Goal: Information Seeking & Learning: Check status

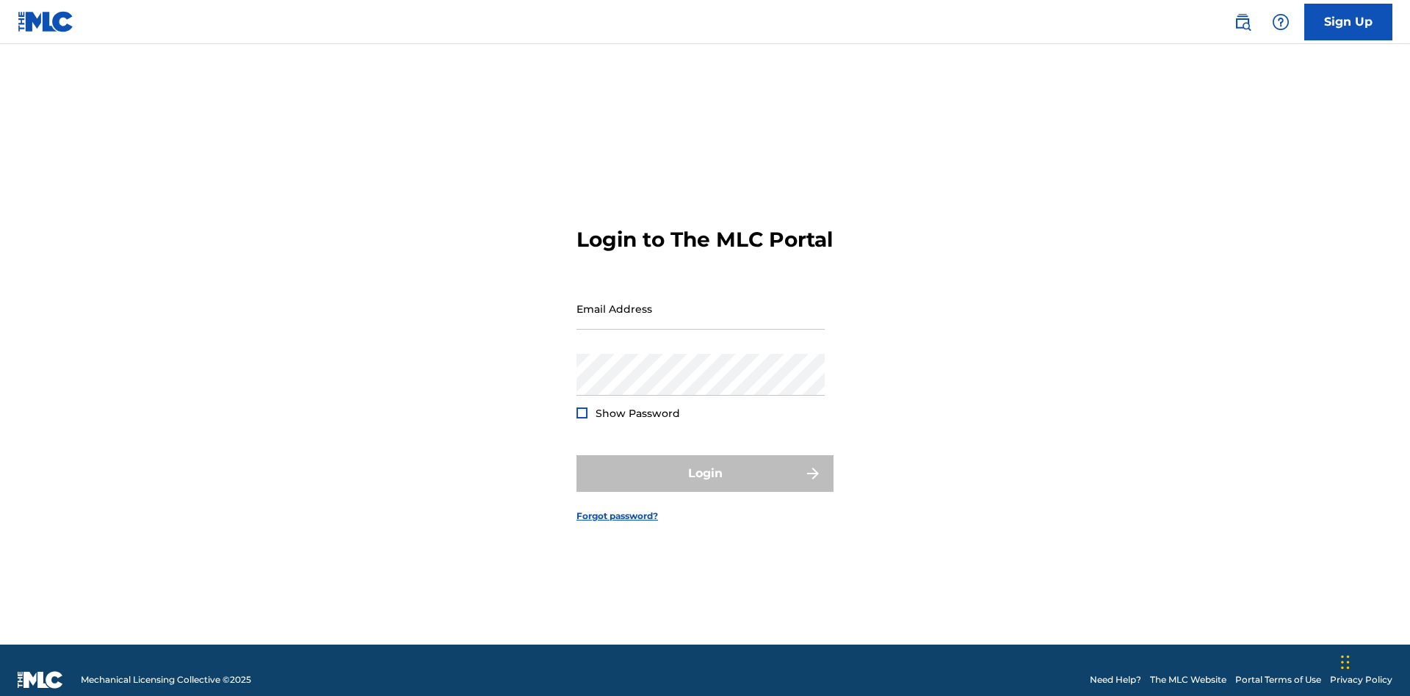
scroll to position [19, 0]
click at [701, 302] on input "Email Address" at bounding box center [701, 309] width 248 height 42
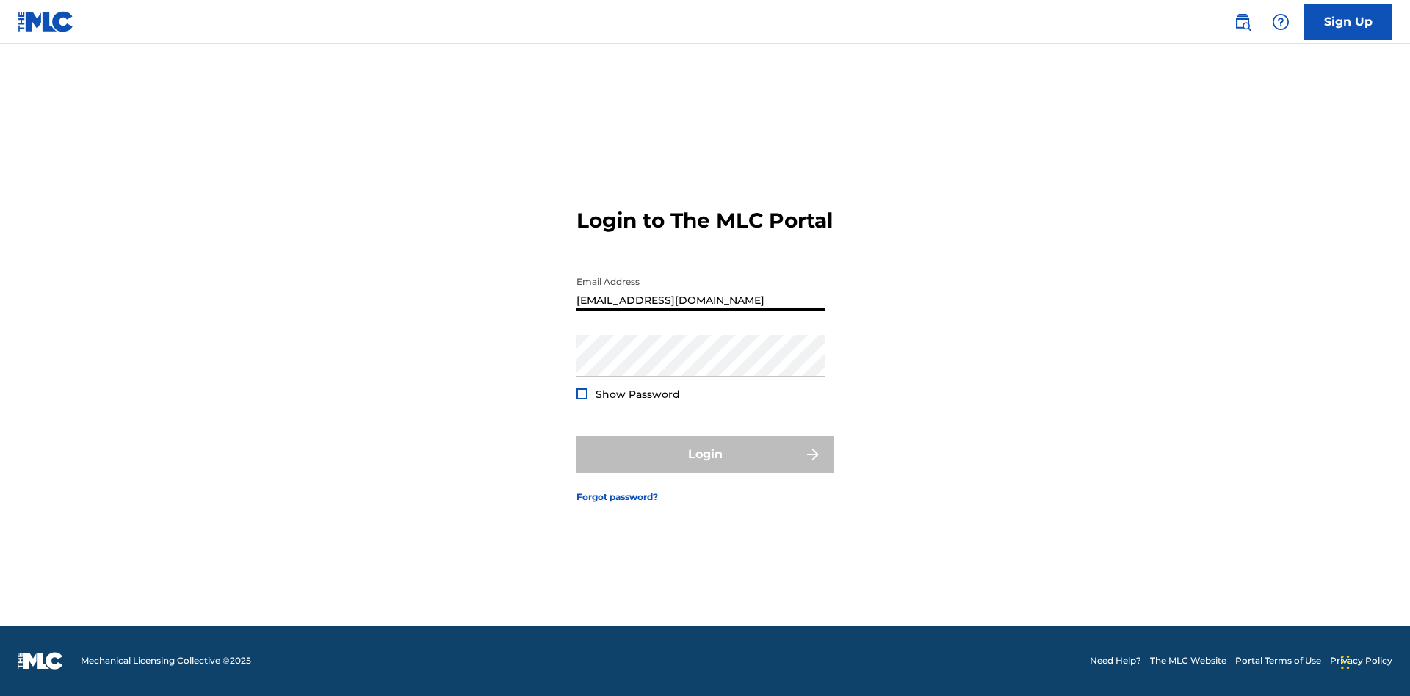
type input "[EMAIL_ADDRESS][DOMAIN_NAME]"
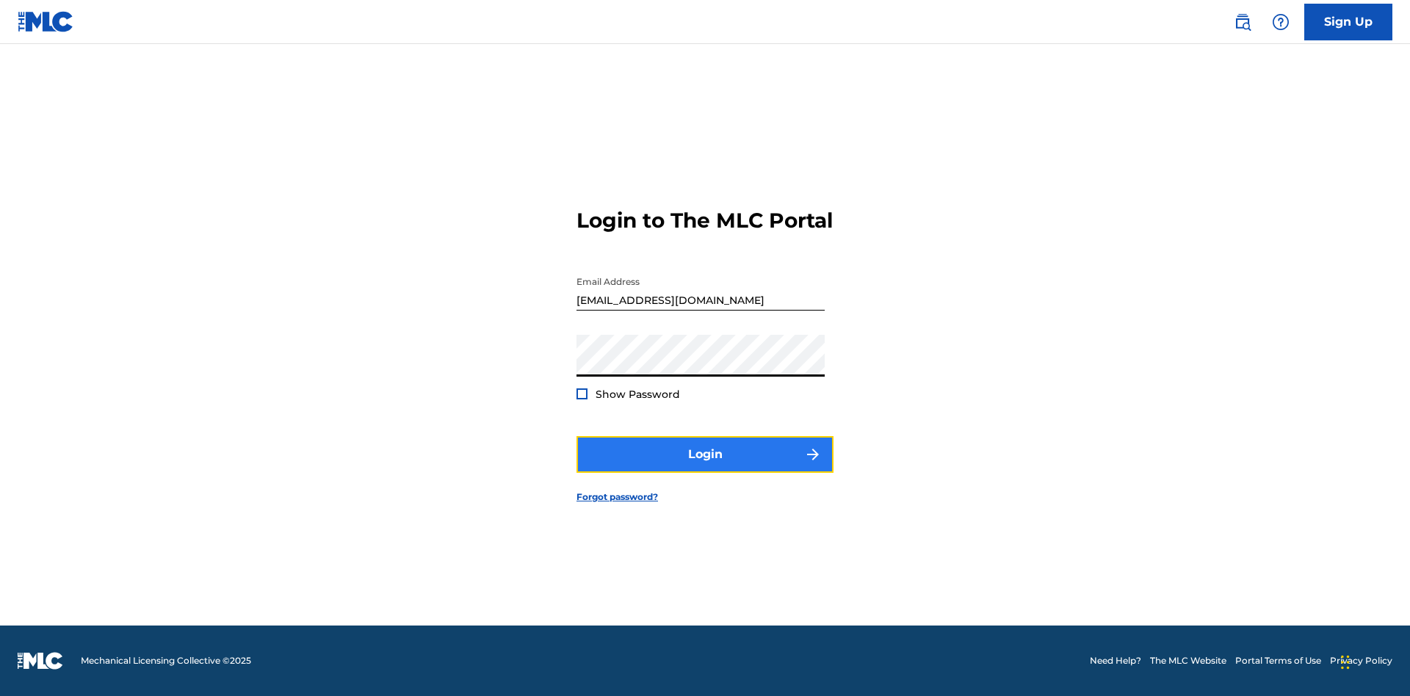
click at [705, 467] on button "Login" at bounding box center [705, 454] width 257 height 37
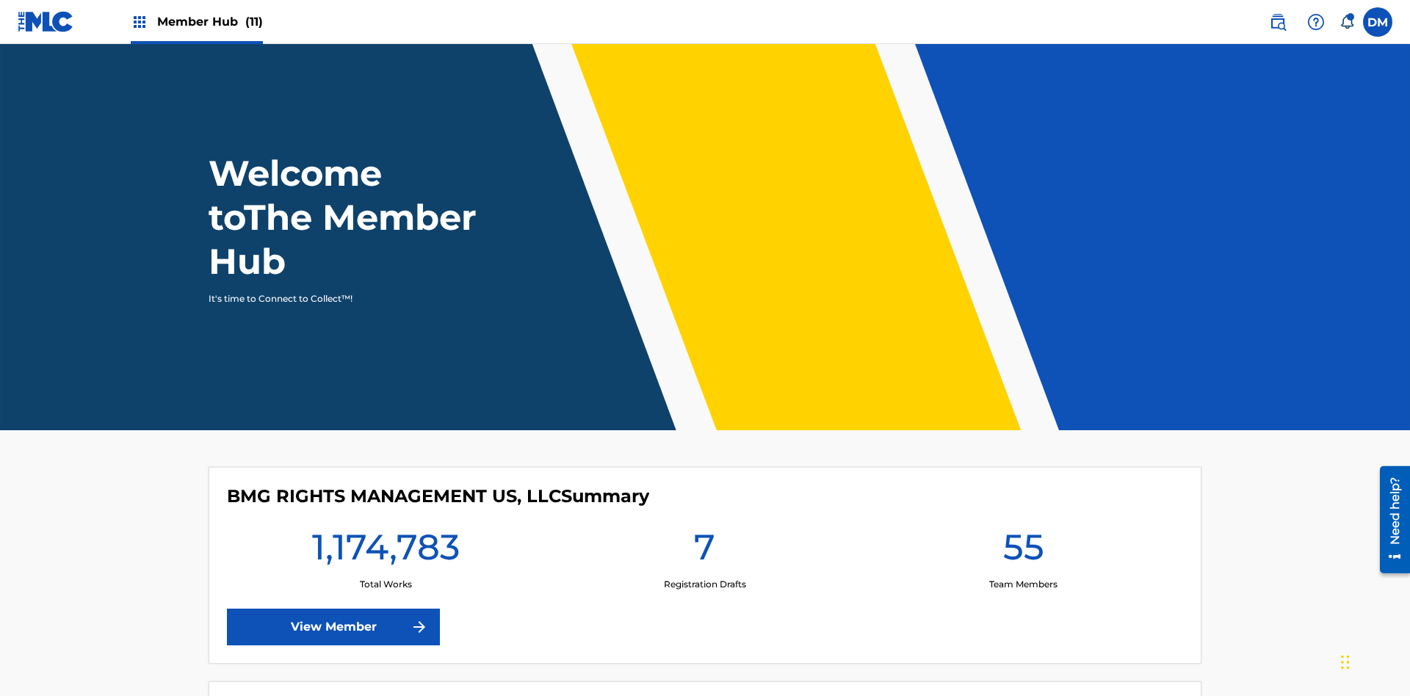
scroll to position [63, 0]
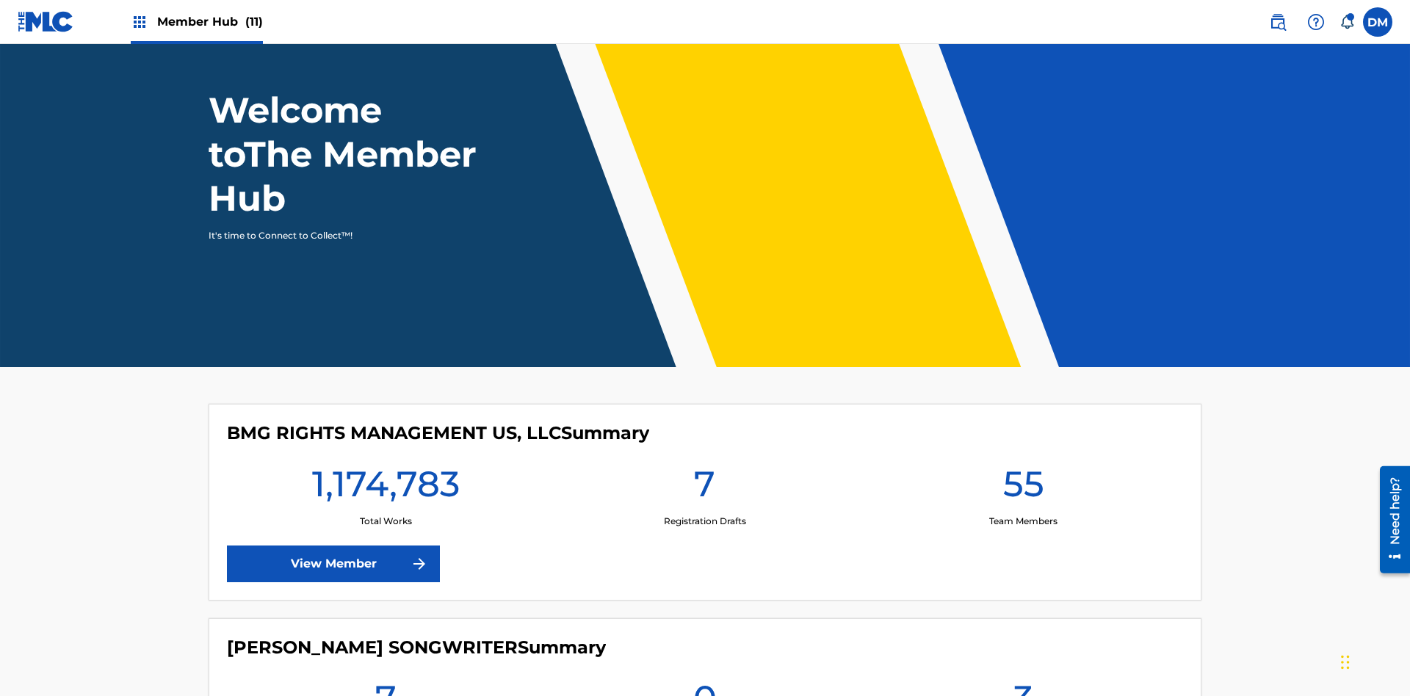
click at [196, 21] on span "Member Hub (11)" at bounding box center [210, 21] width 106 height 17
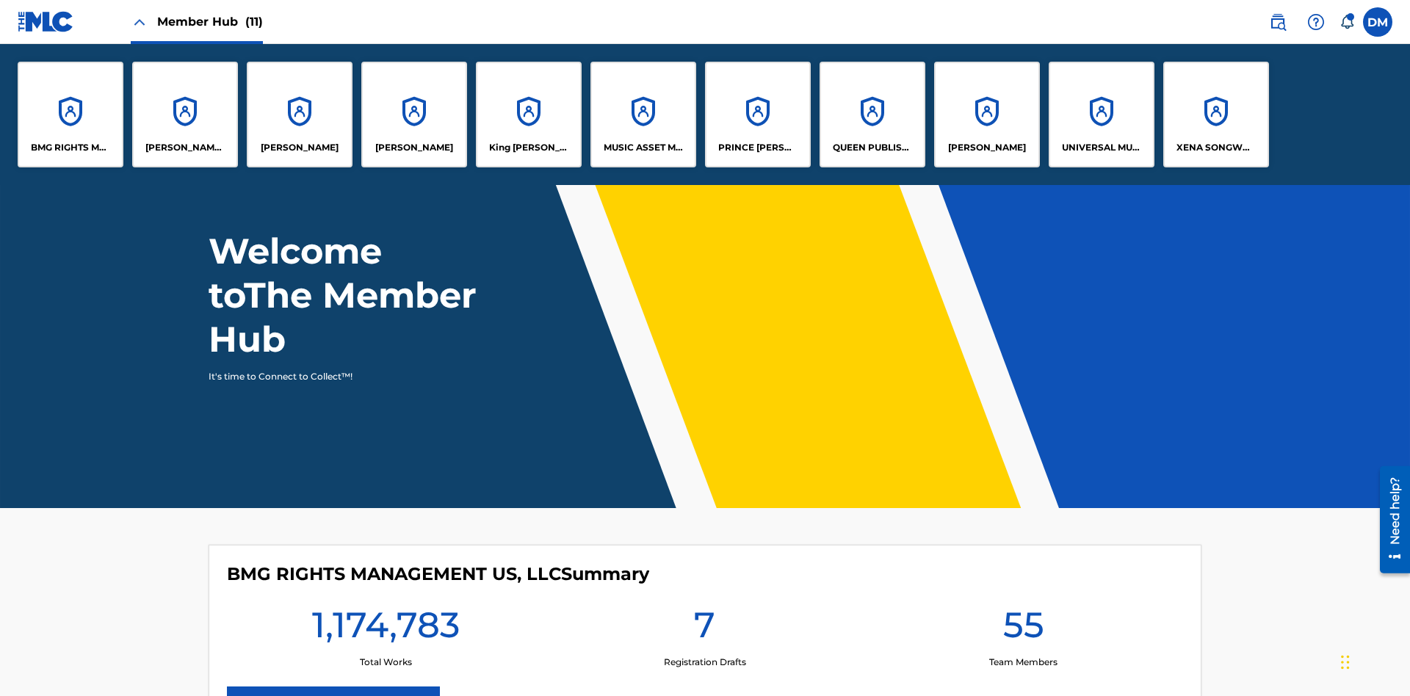
scroll to position [0, 0]
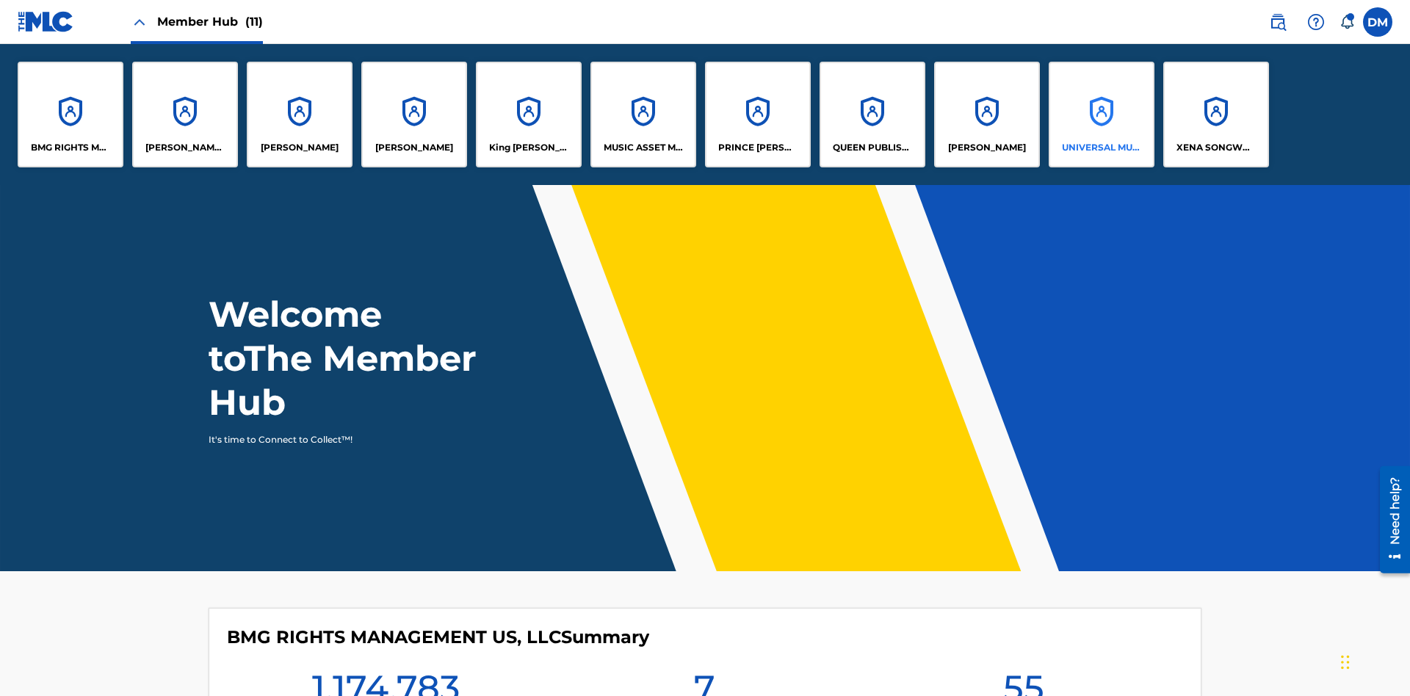
click at [1101, 148] on p "UNIVERSAL MUSIC PUB GROUP" at bounding box center [1102, 147] width 80 height 13
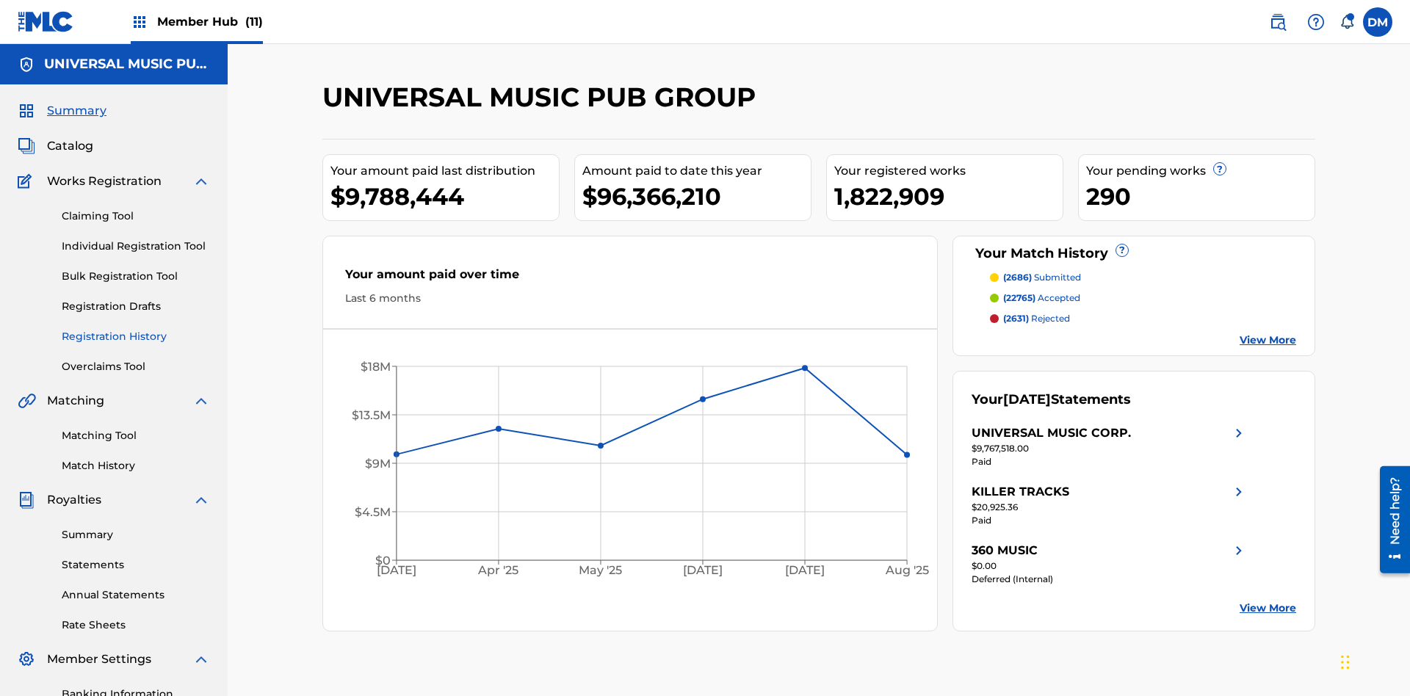
click at [136, 329] on link "Registration History" at bounding box center [136, 336] width 148 height 15
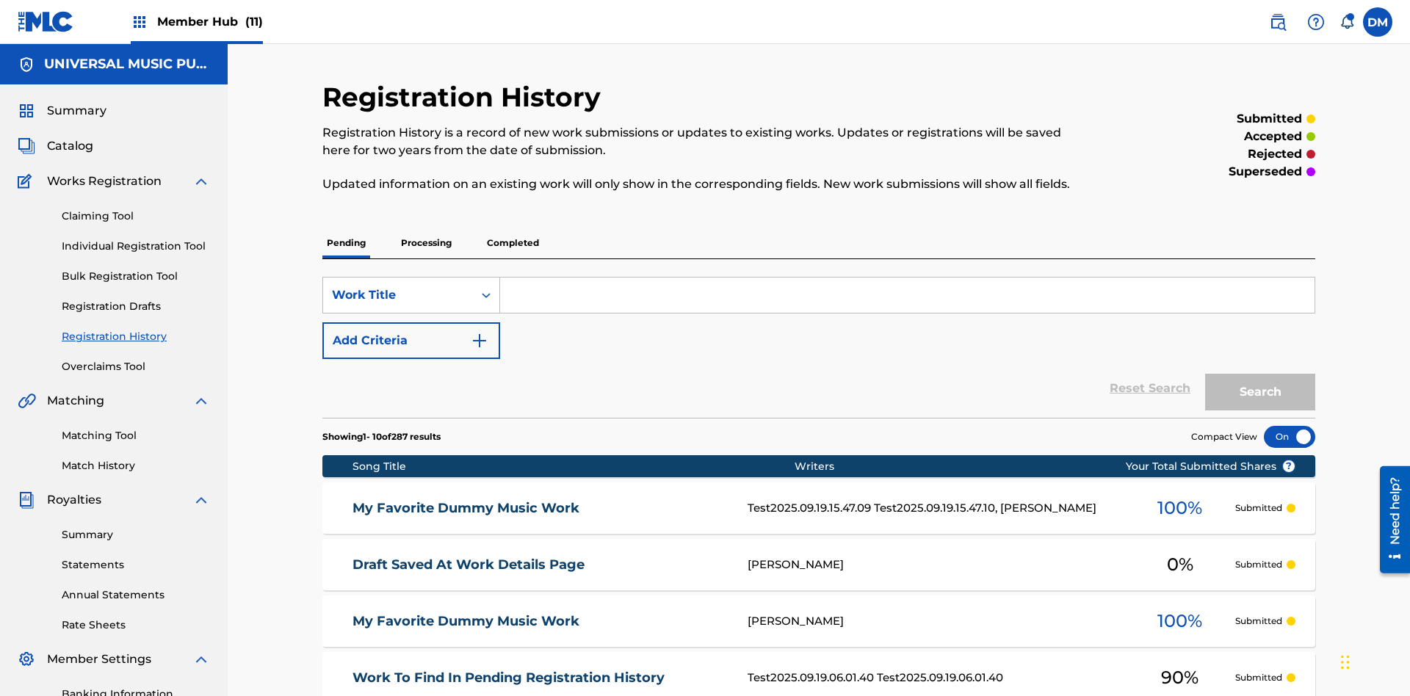
click at [513, 228] on p "Completed" at bounding box center [513, 243] width 61 height 31
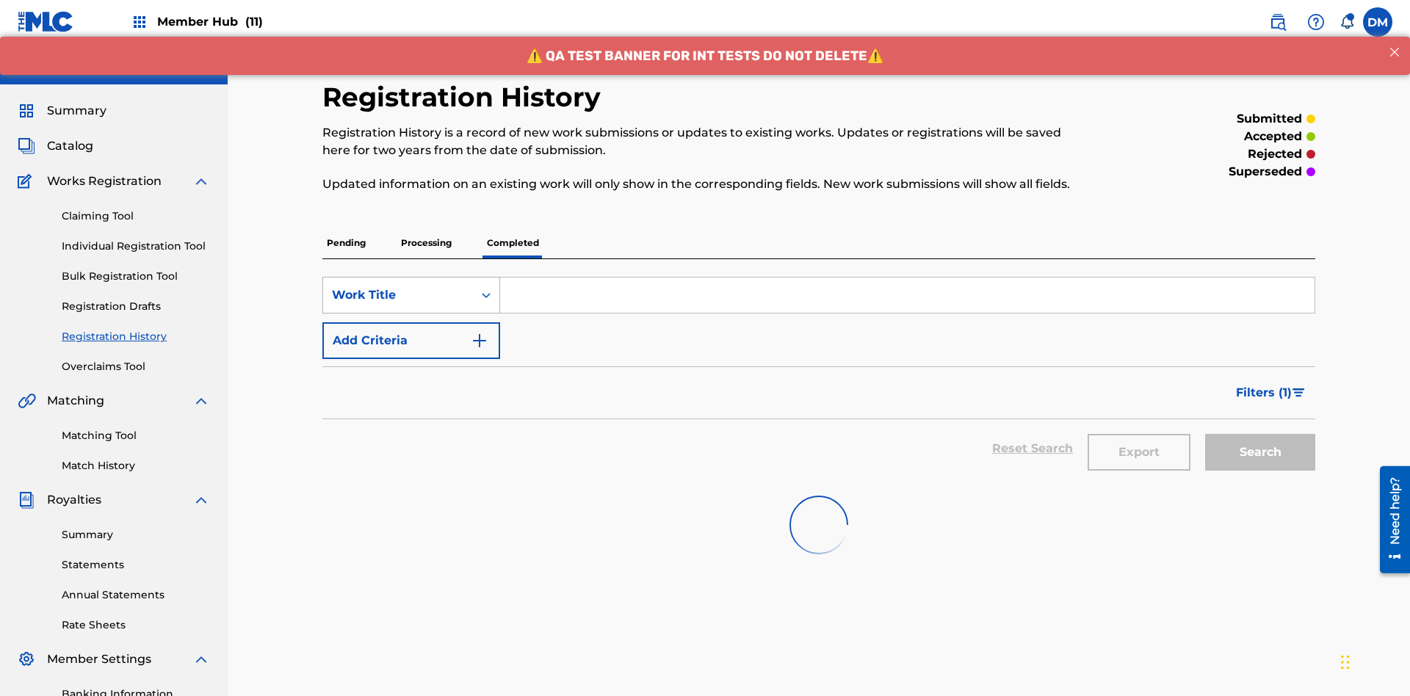
click at [398, 286] on div "Work Title" at bounding box center [398, 295] width 132 height 18
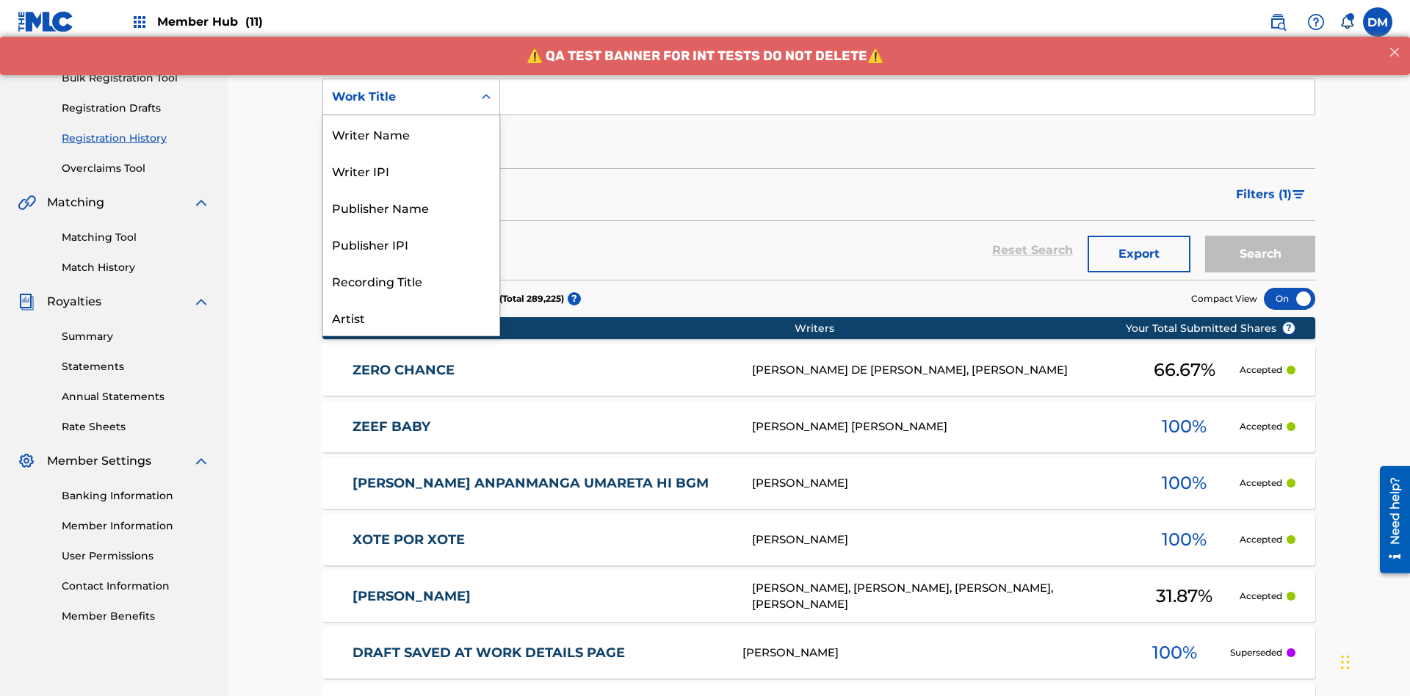
scroll to position [73, 0]
click at [411, 317] on div "Work Title" at bounding box center [411, 317] width 176 height 37
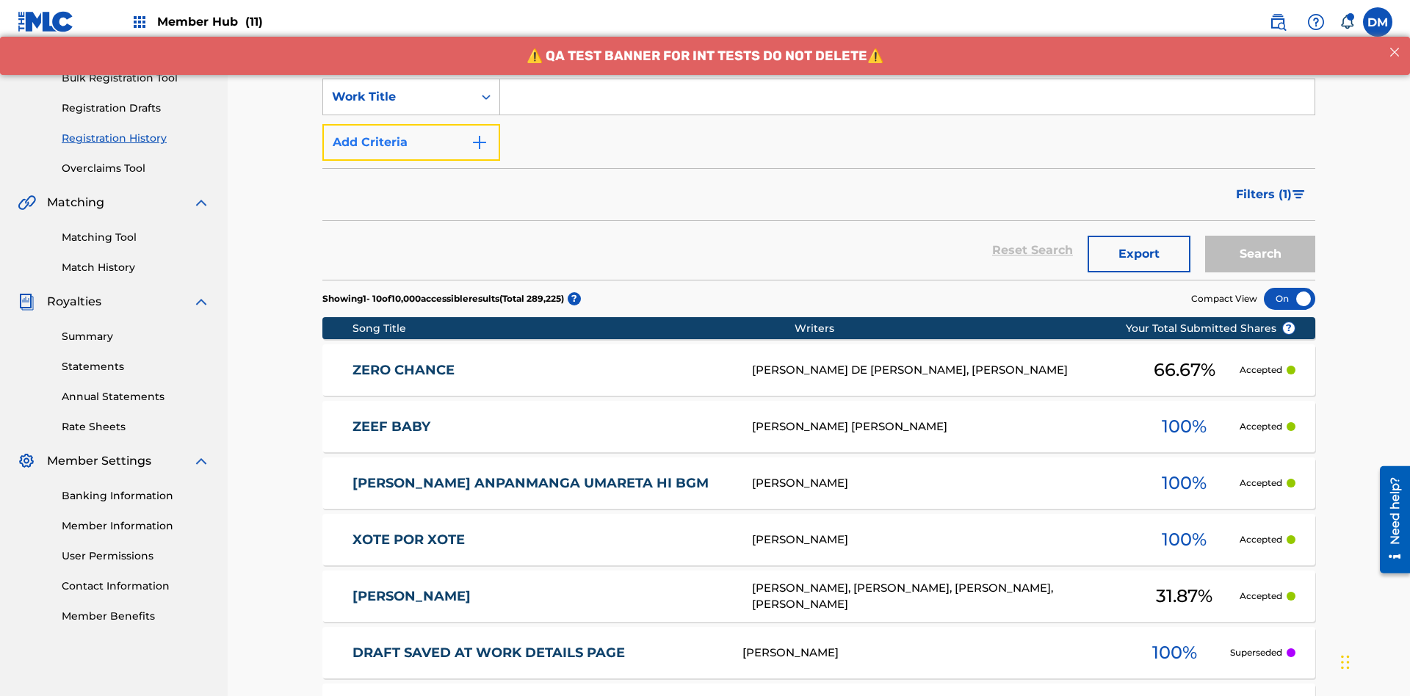
click at [411, 124] on button "Add Criteria" at bounding box center [411, 142] width 178 height 37
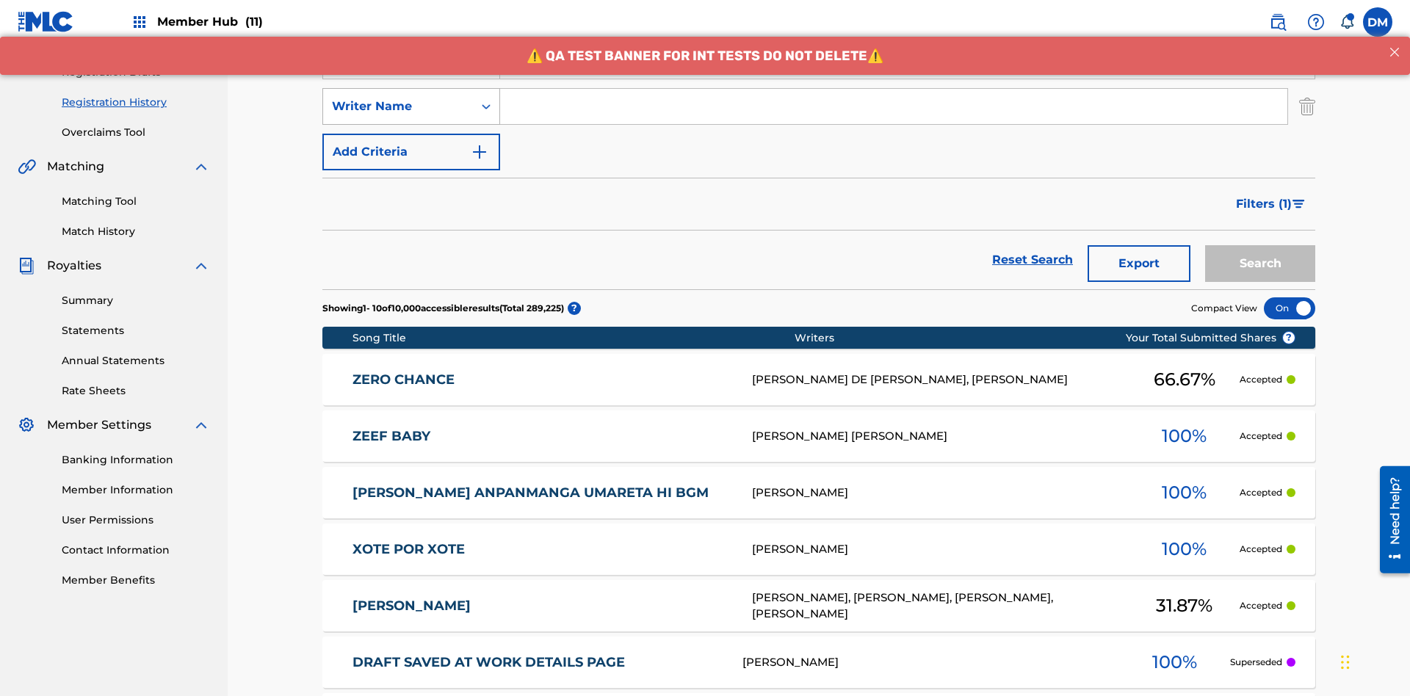
click at [398, 98] on div "Writer Name" at bounding box center [398, 107] width 132 height 18
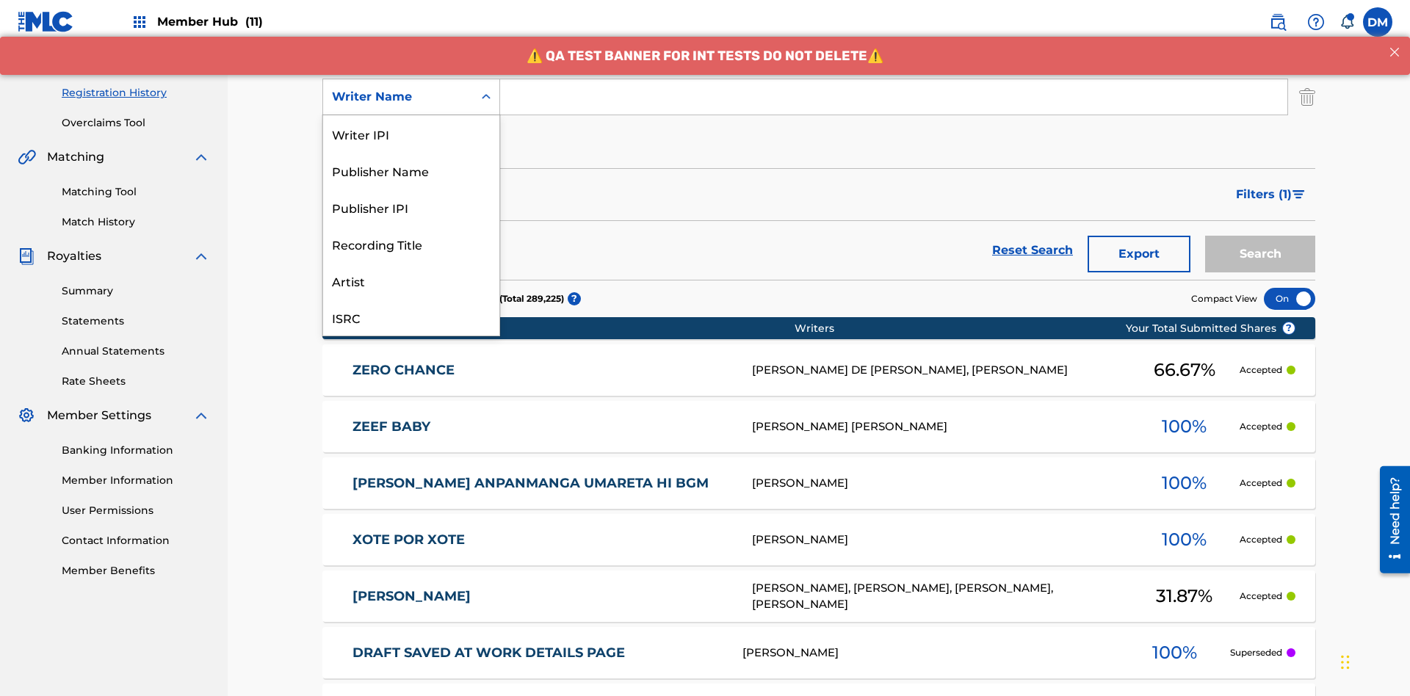
scroll to position [37, 0]
click at [411, 207] on div "Recording Title" at bounding box center [411, 207] width 176 height 37
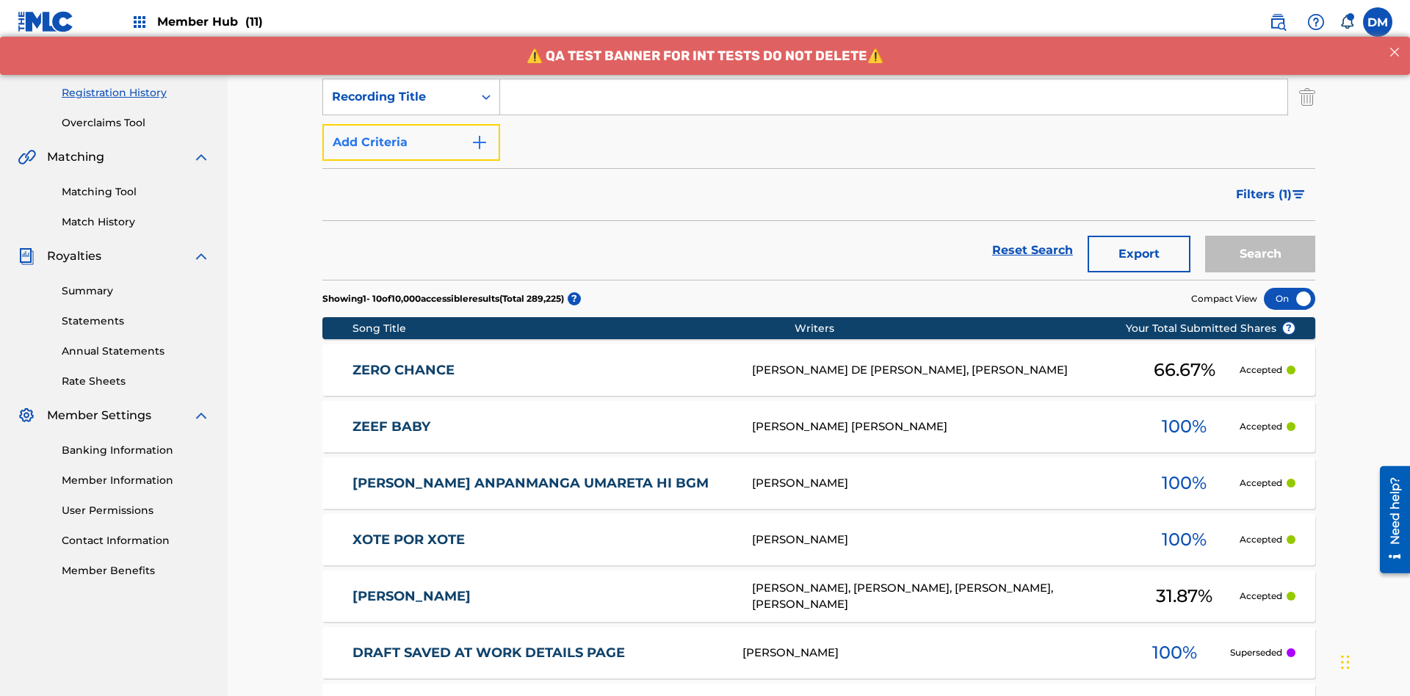
click at [411, 124] on button "Add Criteria" at bounding box center [411, 142] width 178 height 37
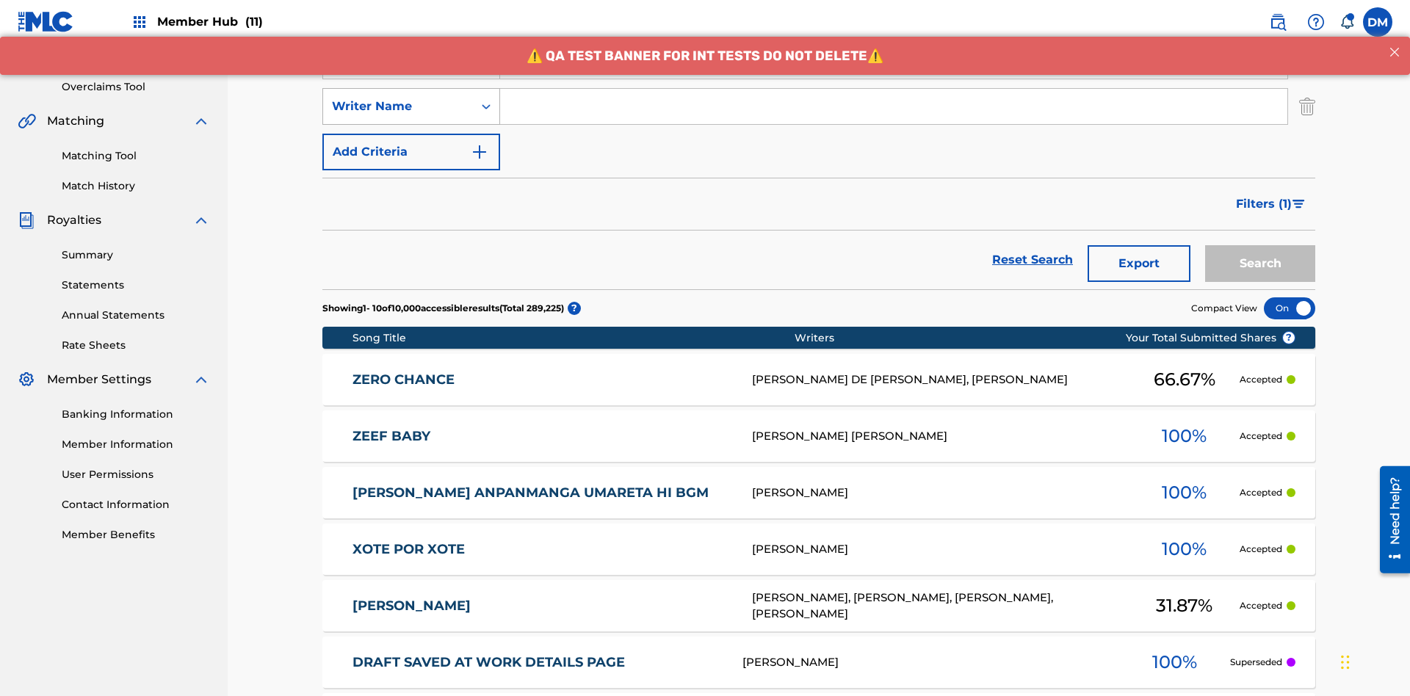
click at [398, 98] on div "Writer Name" at bounding box center [398, 107] width 132 height 18
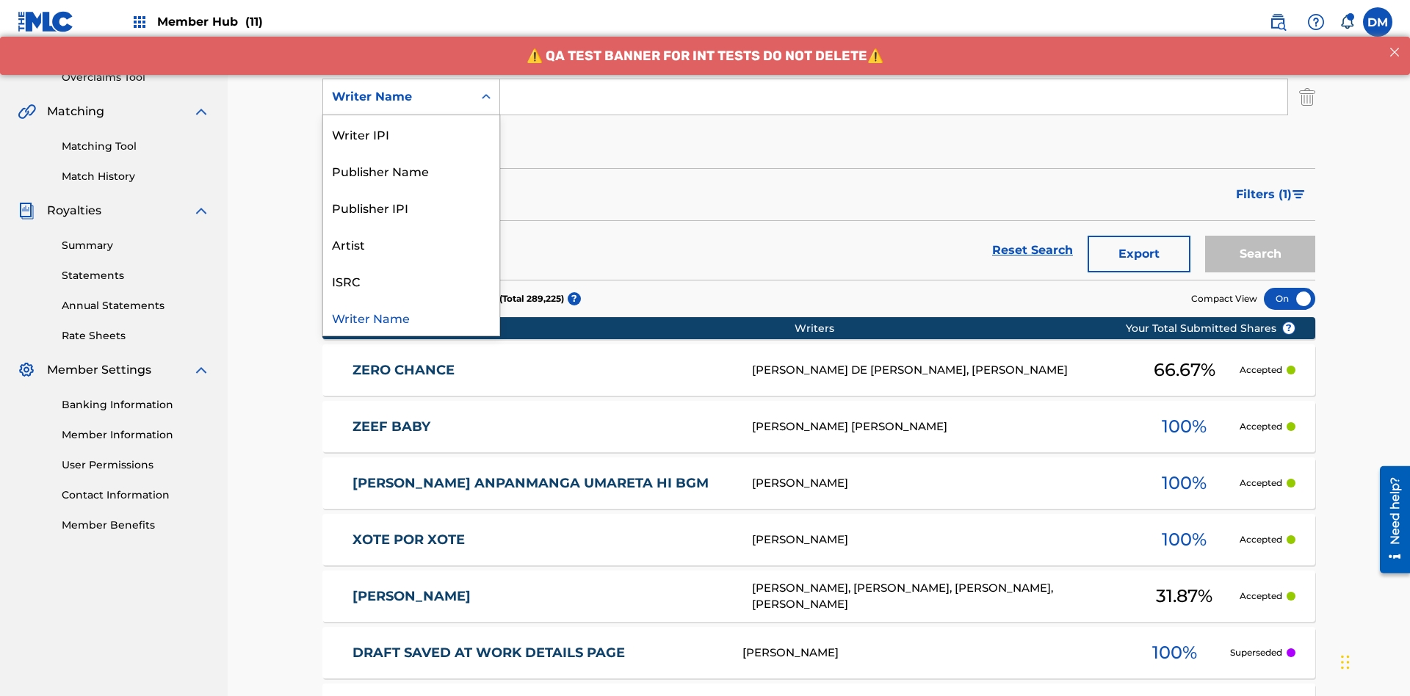
click at [411, 281] on div "ISRC" at bounding box center [411, 280] width 176 height 37
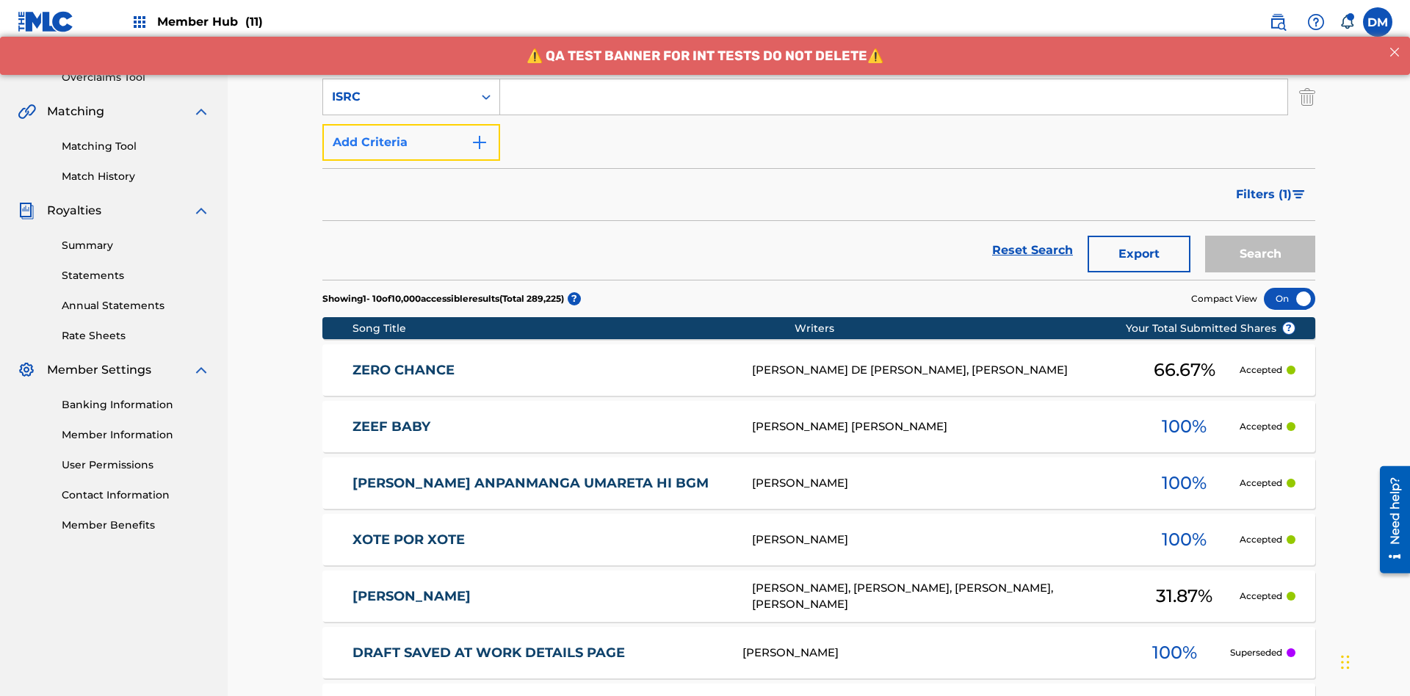
click at [411, 124] on button "Add Criteria" at bounding box center [411, 142] width 178 height 37
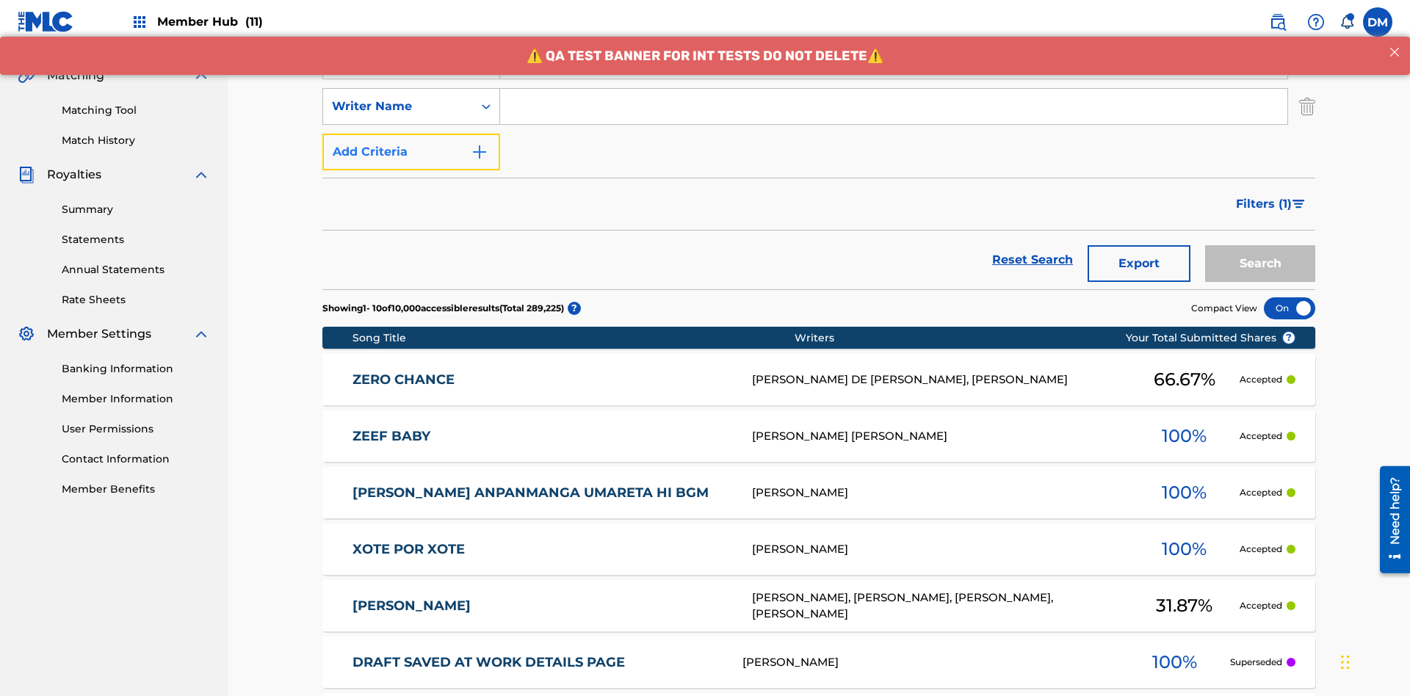
scroll to position [335, 0]
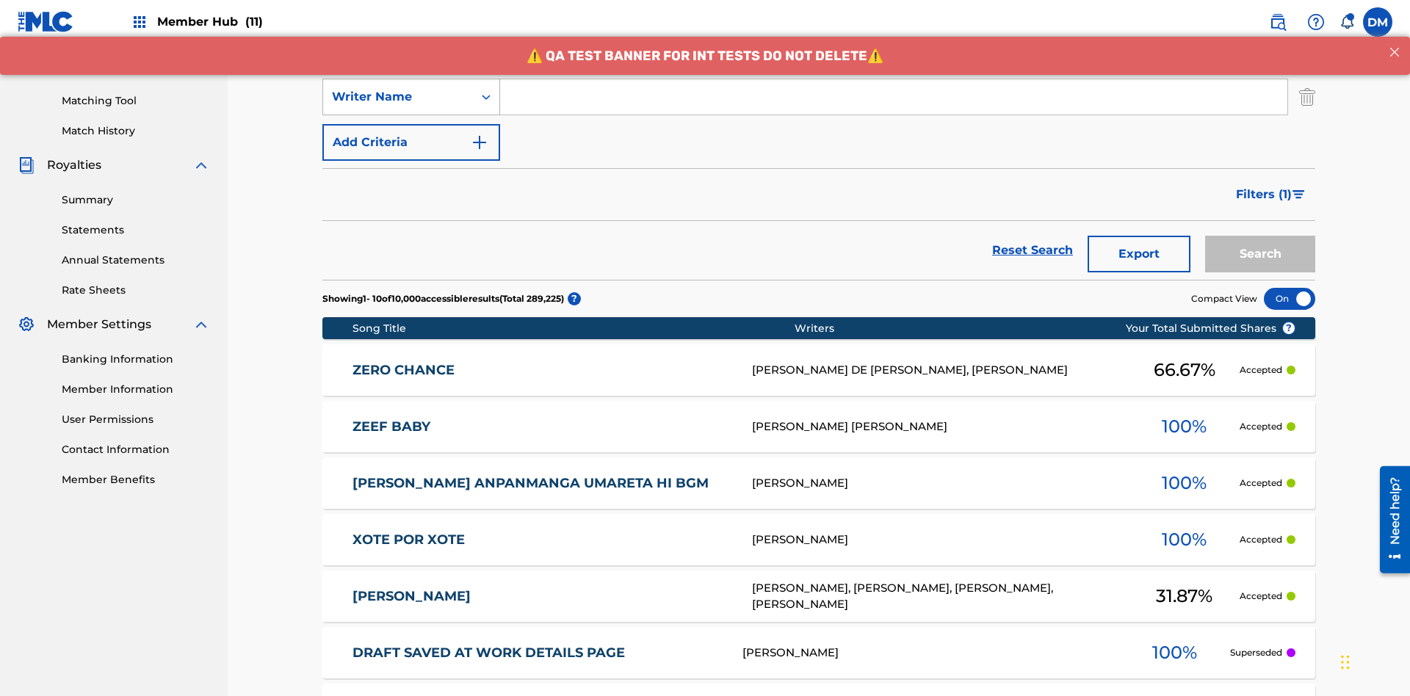
click at [398, 97] on div "Writer Name" at bounding box center [398, 97] width 132 height 18
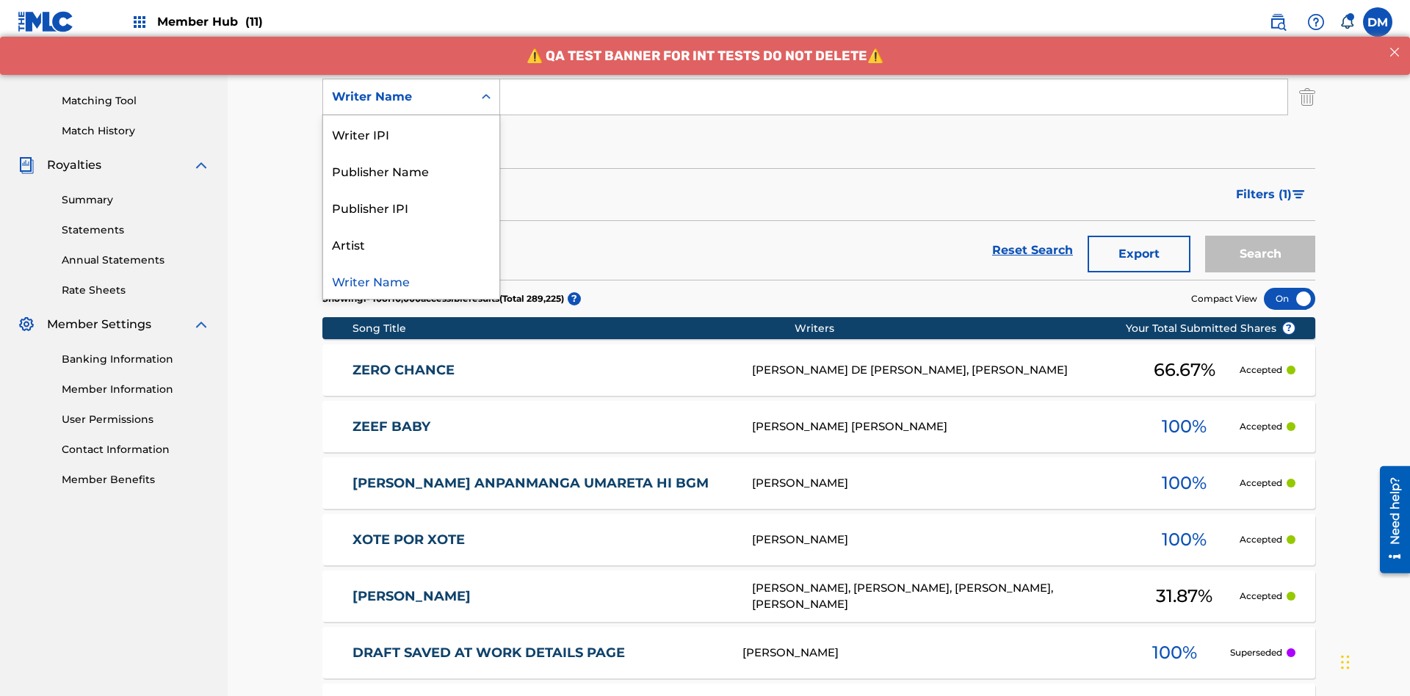
click at [411, 281] on div "Writer Name" at bounding box center [411, 280] width 176 height 37
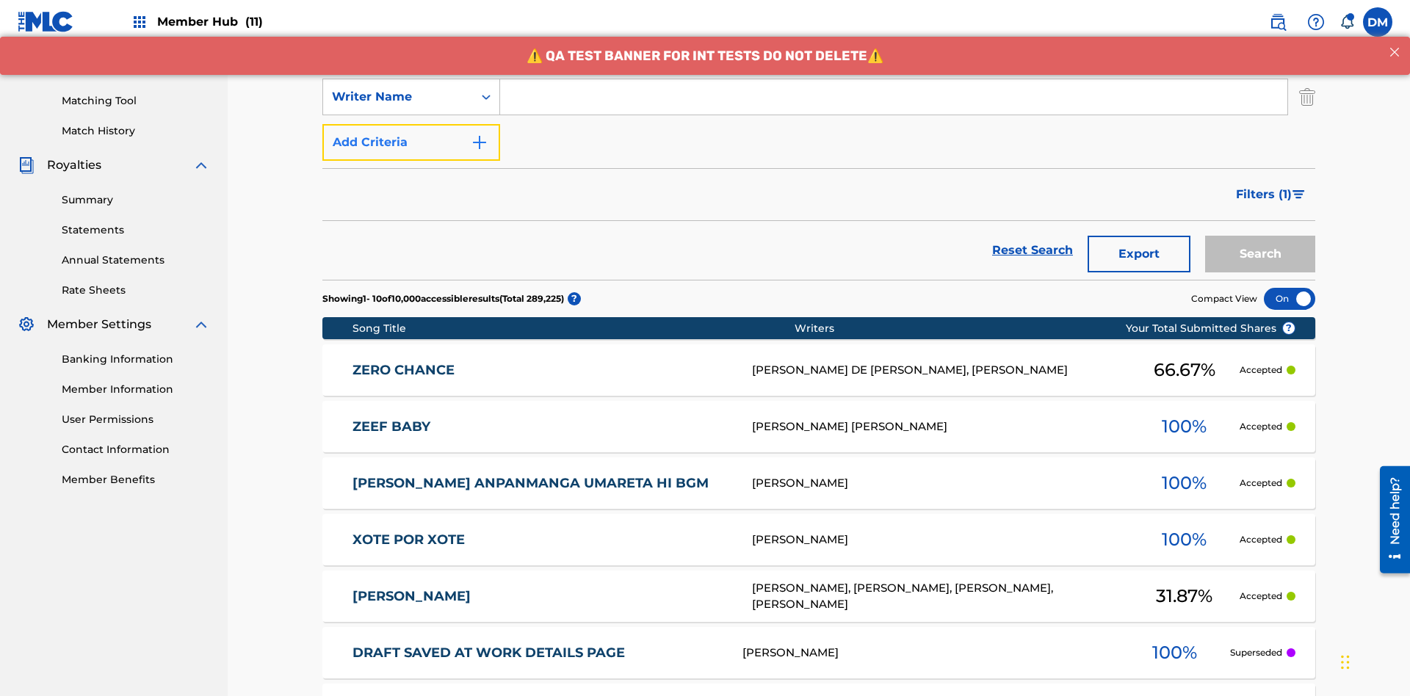
click at [411, 124] on button "Add Criteria" at bounding box center [411, 142] width 178 height 37
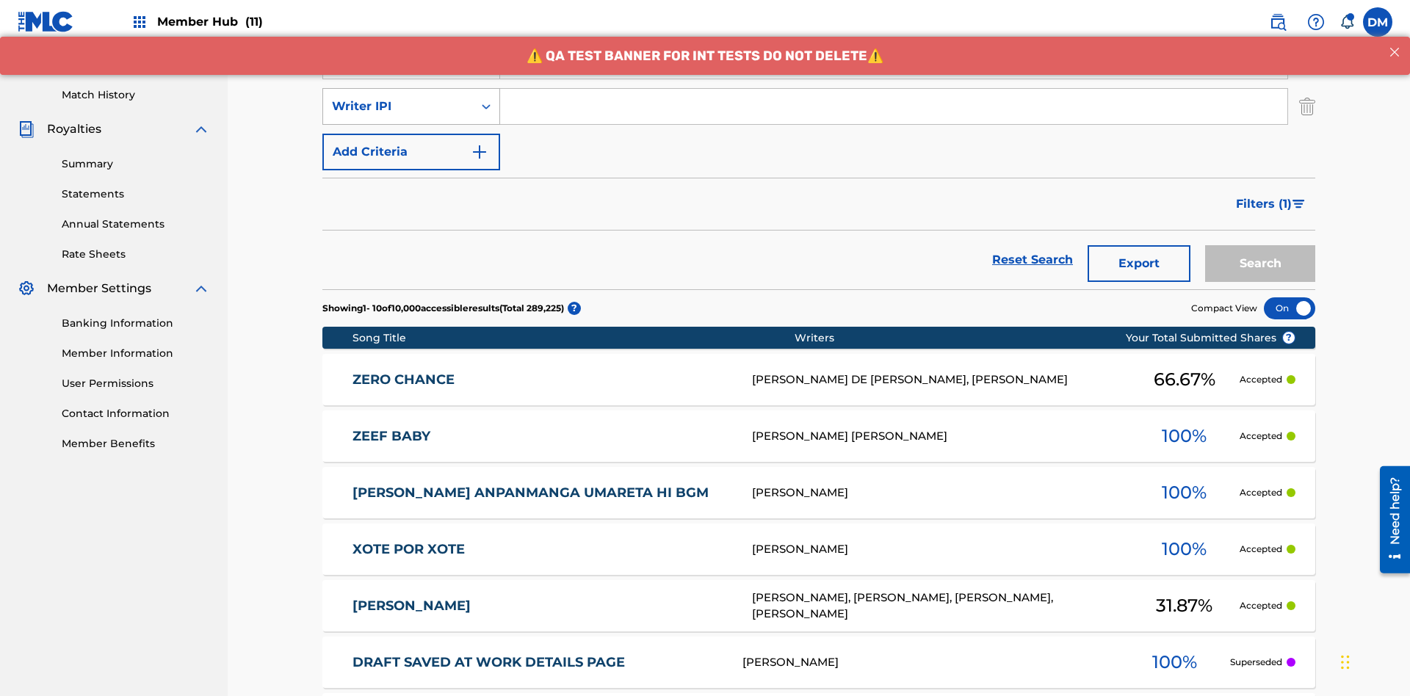
click at [398, 98] on div "Writer IPI" at bounding box center [398, 107] width 132 height 18
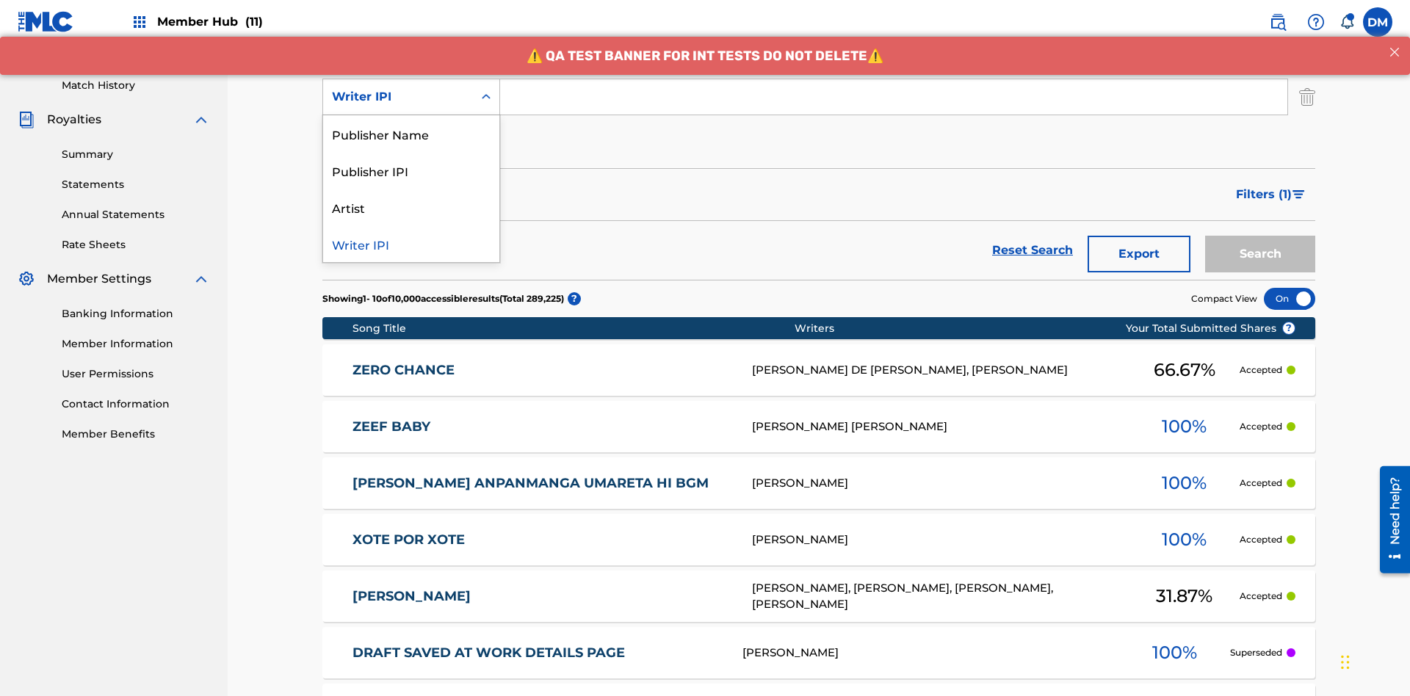
click at [411, 134] on div "Publisher Name" at bounding box center [411, 133] width 176 height 37
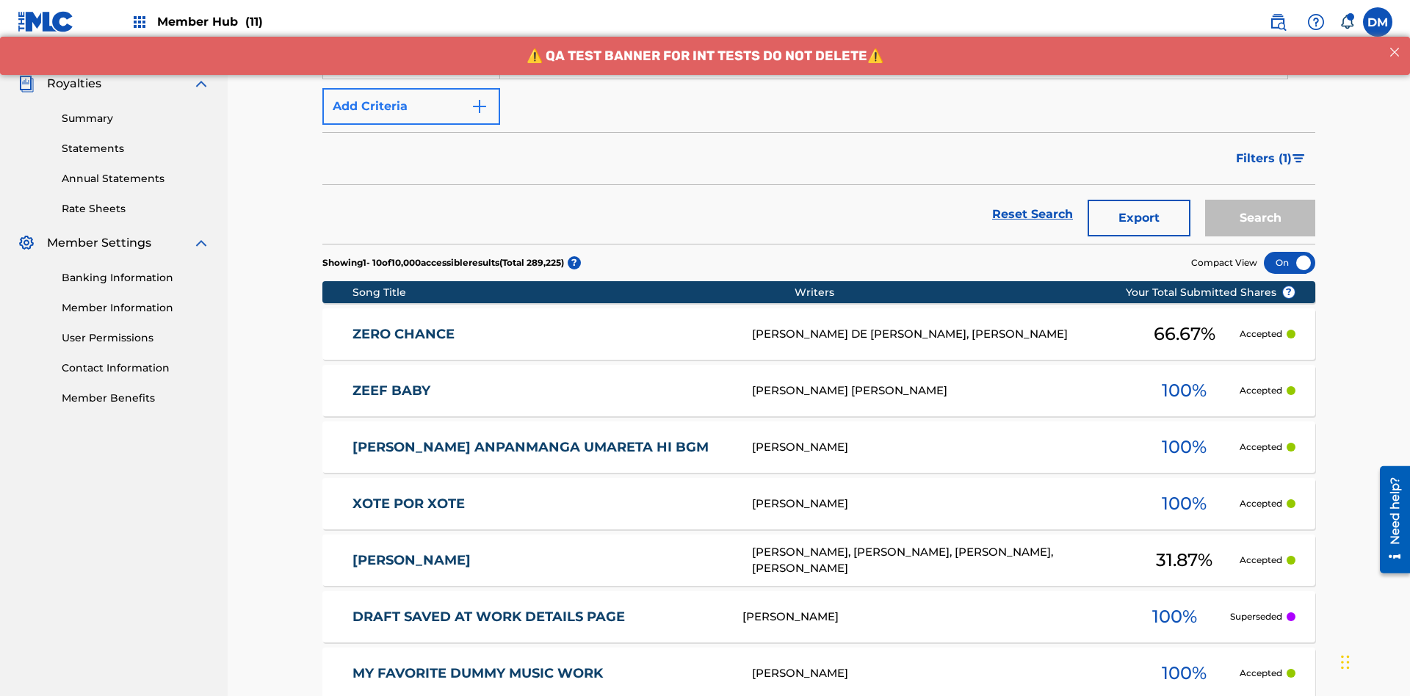
click at [411, 107] on button "Add Criteria" at bounding box center [411, 106] width 178 height 37
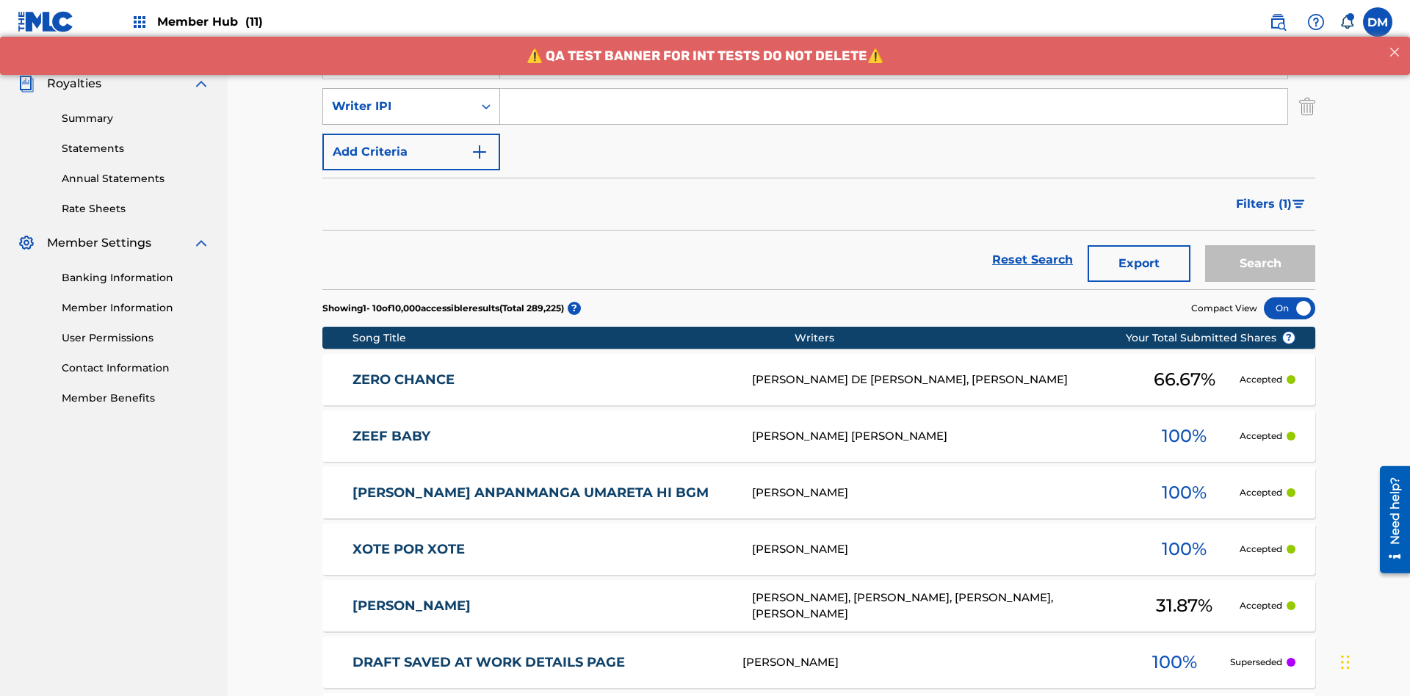
click at [398, 98] on div "Writer IPI" at bounding box center [398, 107] width 132 height 18
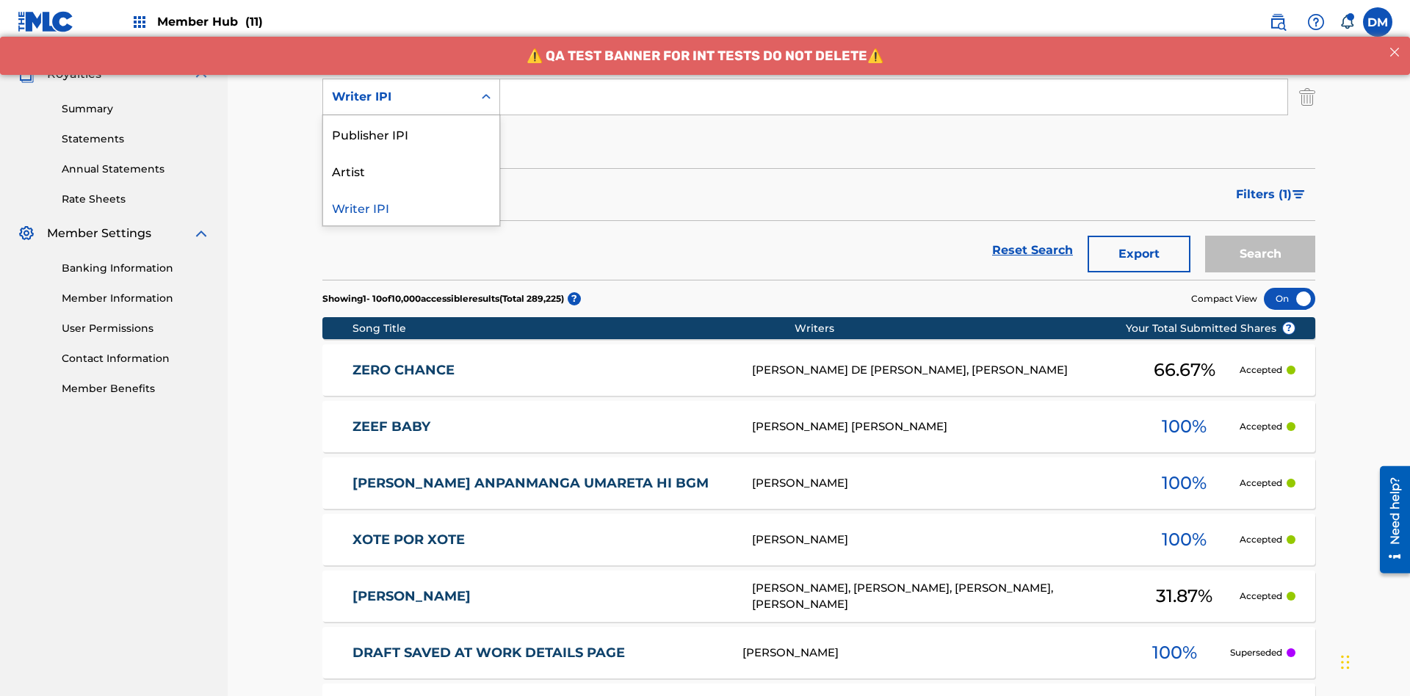
click at [411, 134] on div "Publisher IPI" at bounding box center [411, 133] width 176 height 37
click at [411, 124] on button "Add Criteria" at bounding box center [411, 142] width 178 height 37
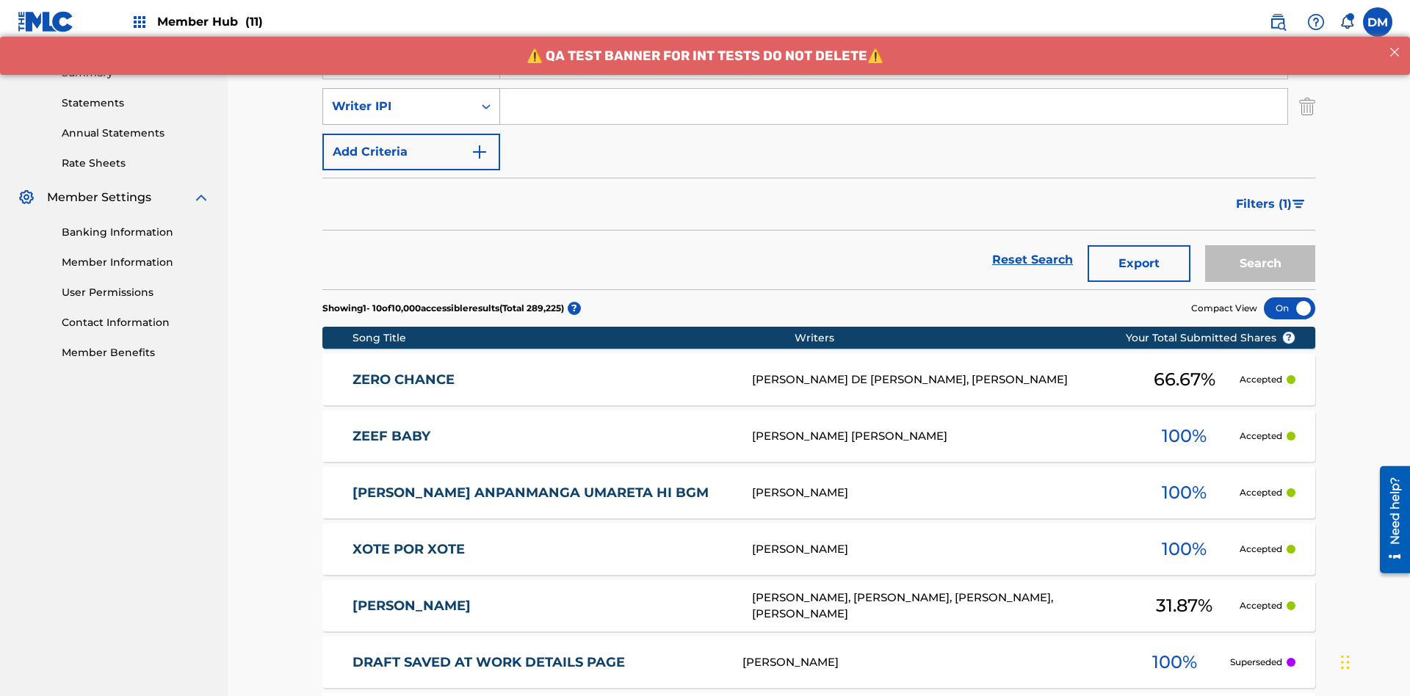
click at [398, 98] on div "Writer IPI" at bounding box center [398, 107] width 132 height 18
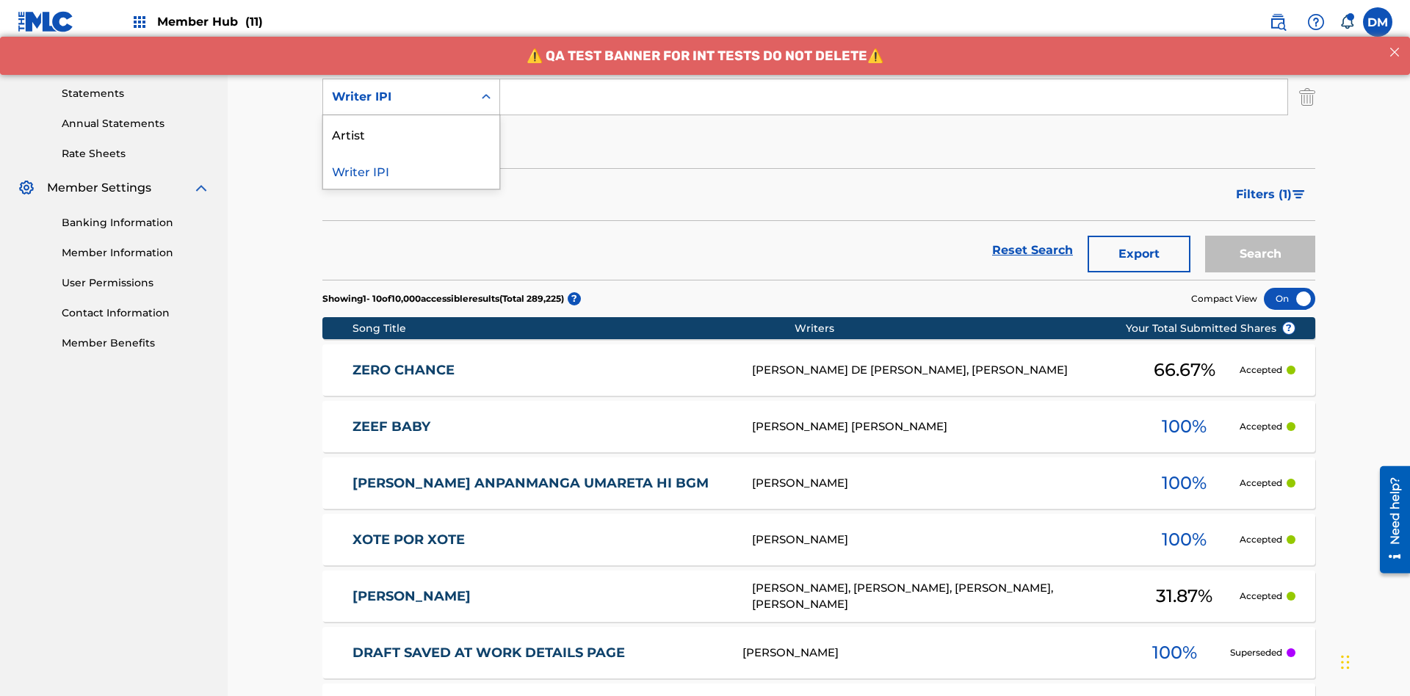
click at [411, 134] on div "Artist" at bounding box center [411, 133] width 176 height 37
click at [411, 124] on button "Add Criteria" at bounding box center [411, 142] width 178 height 37
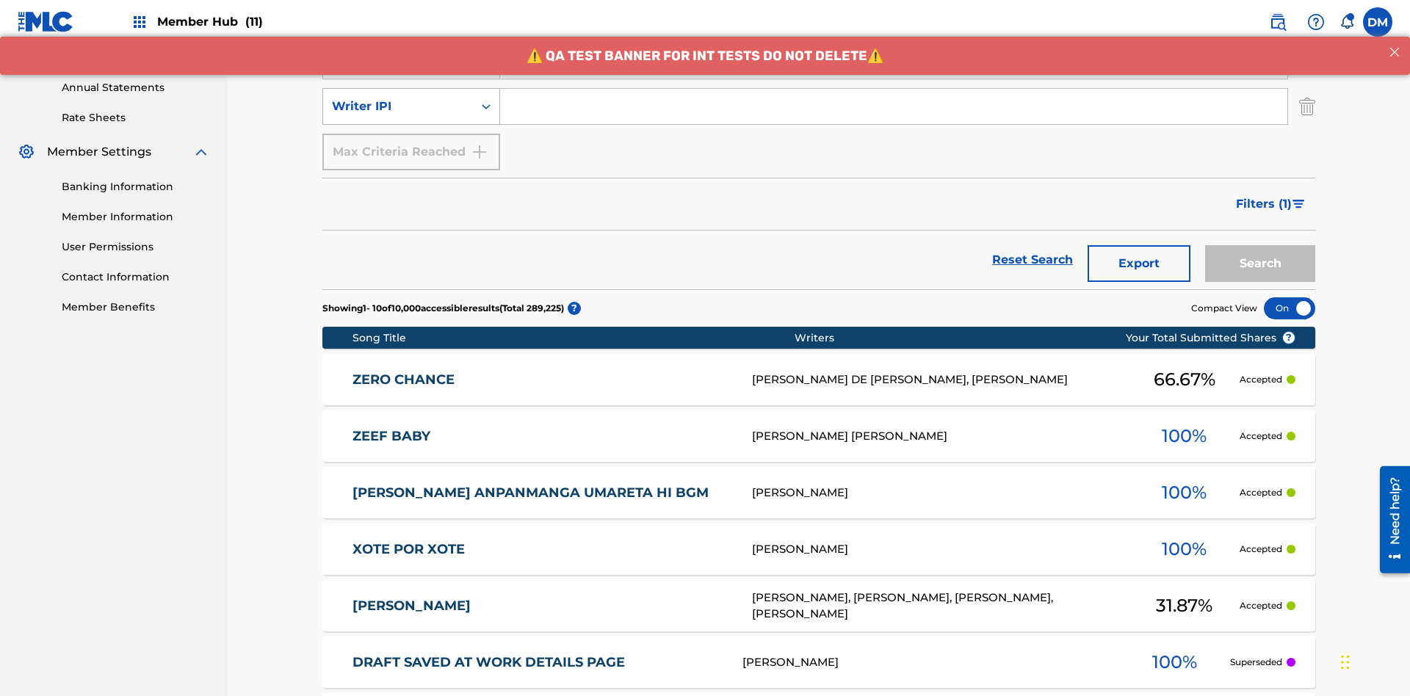
click at [398, 98] on div "Writer IPI" at bounding box center [398, 107] width 132 height 18
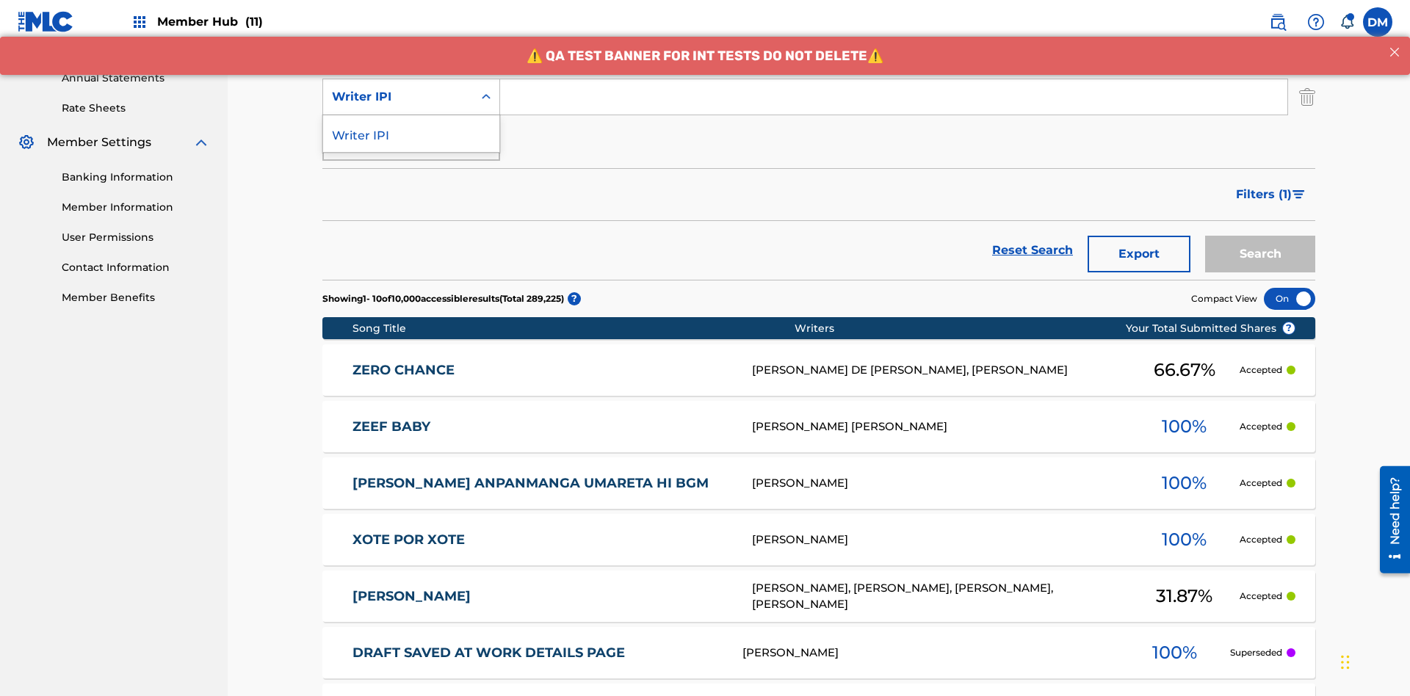
click at [411, 134] on div "Writer IPI" at bounding box center [411, 133] width 176 height 37
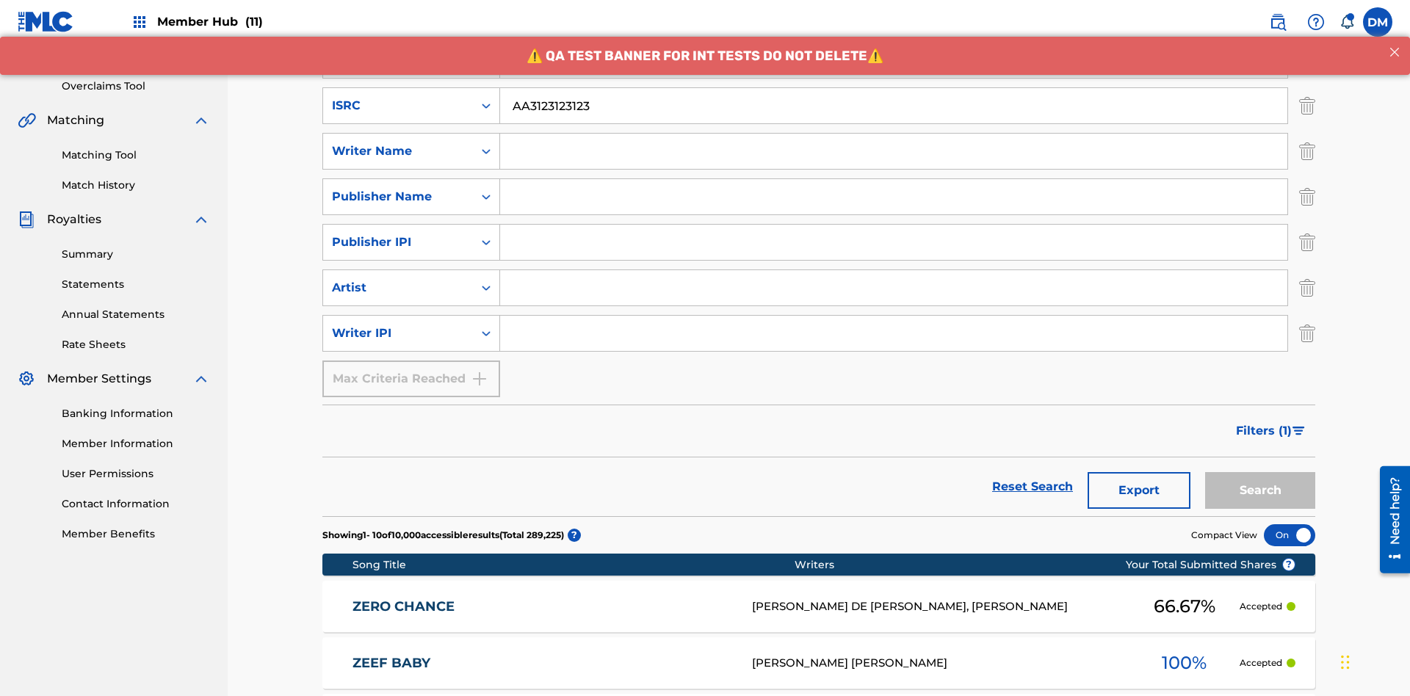
type input "AA3123123123"
click at [907, 32] on input "Search Form" at bounding box center [907, 14] width 815 height 35
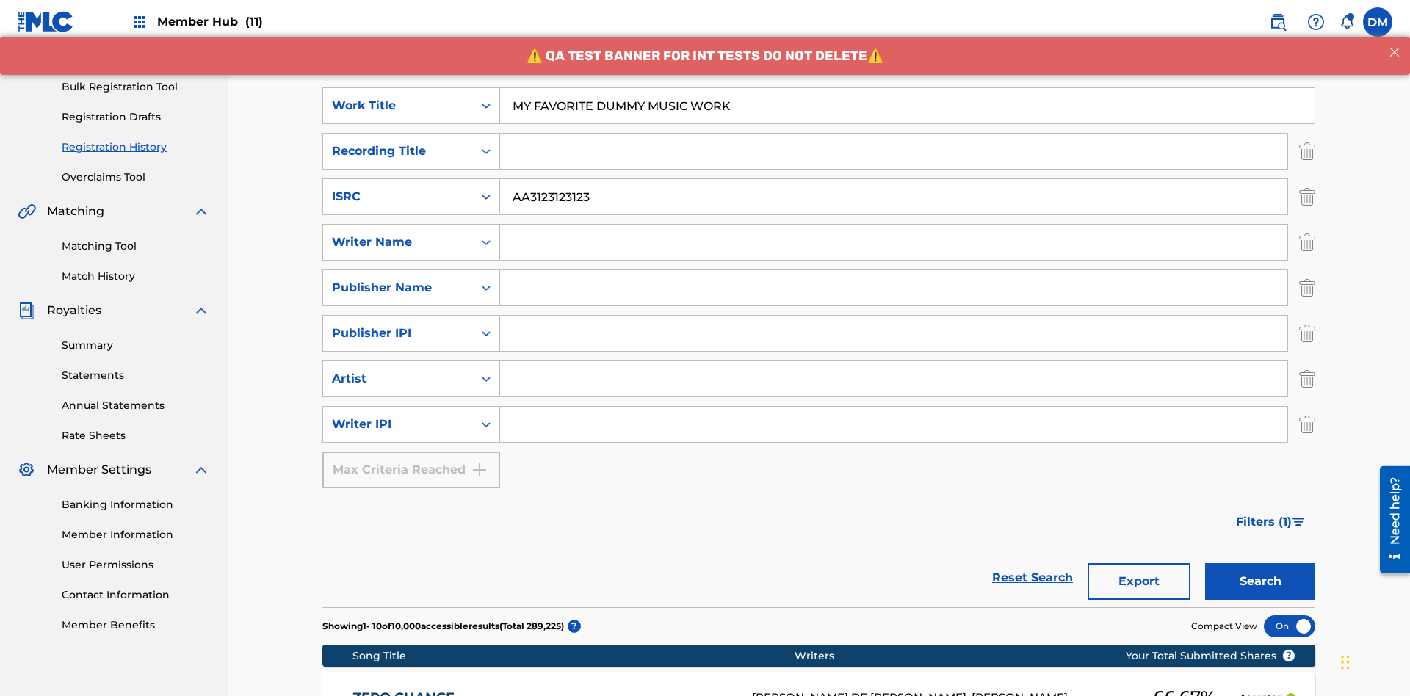
type input "MY FAVORITE DUMMY MUSIC WORK"
click at [894, 225] on input "Search Form" at bounding box center [893, 242] width 787 height 35
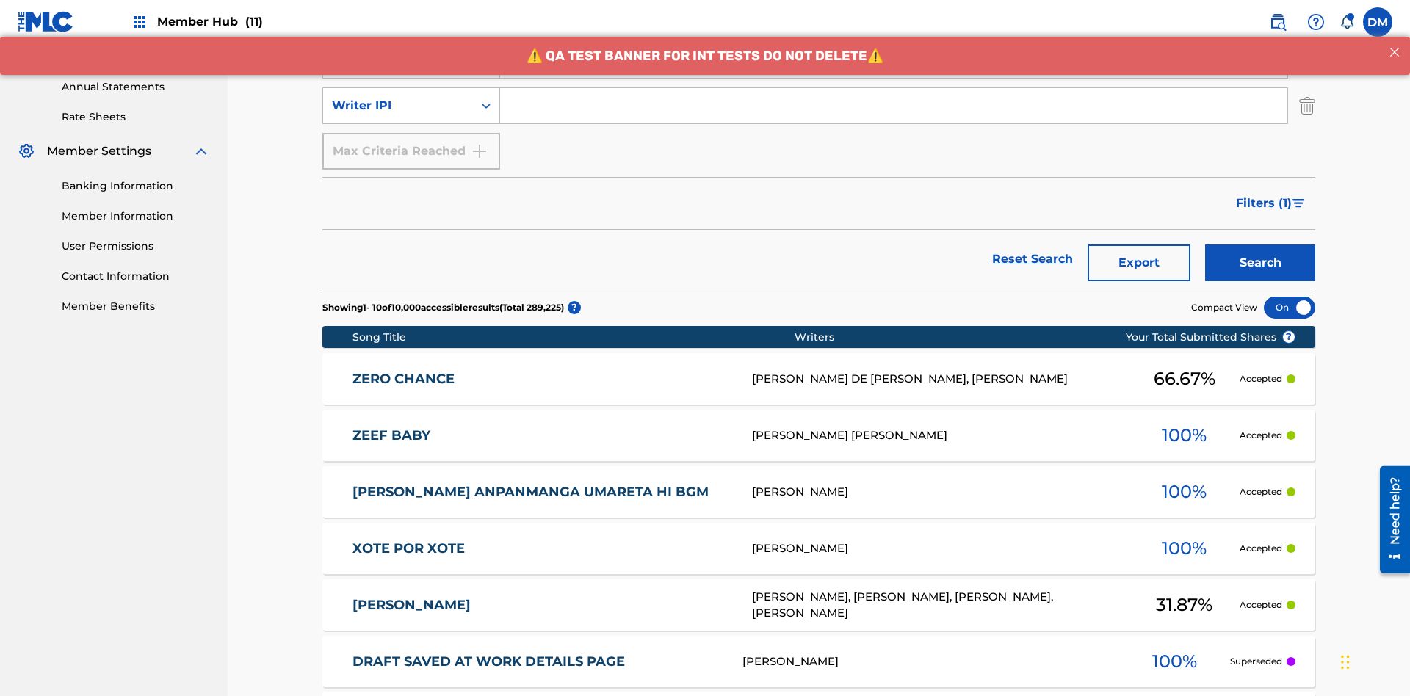
type input "BERKOWITZ"
click at [894, 106] on input "Search Form" at bounding box center [893, 105] width 787 height 35
type input "00741807247"
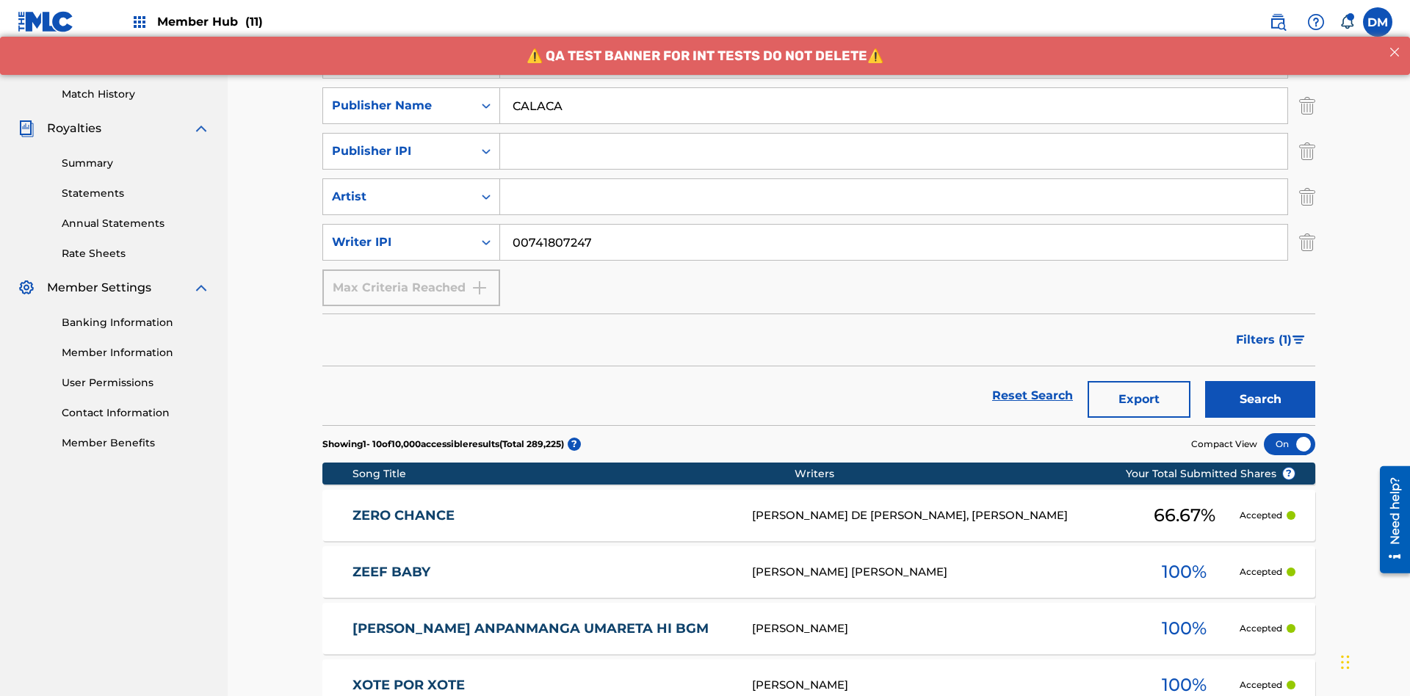
type input "CALACA"
click at [894, 134] on input "Search Form" at bounding box center [893, 151] width 787 height 35
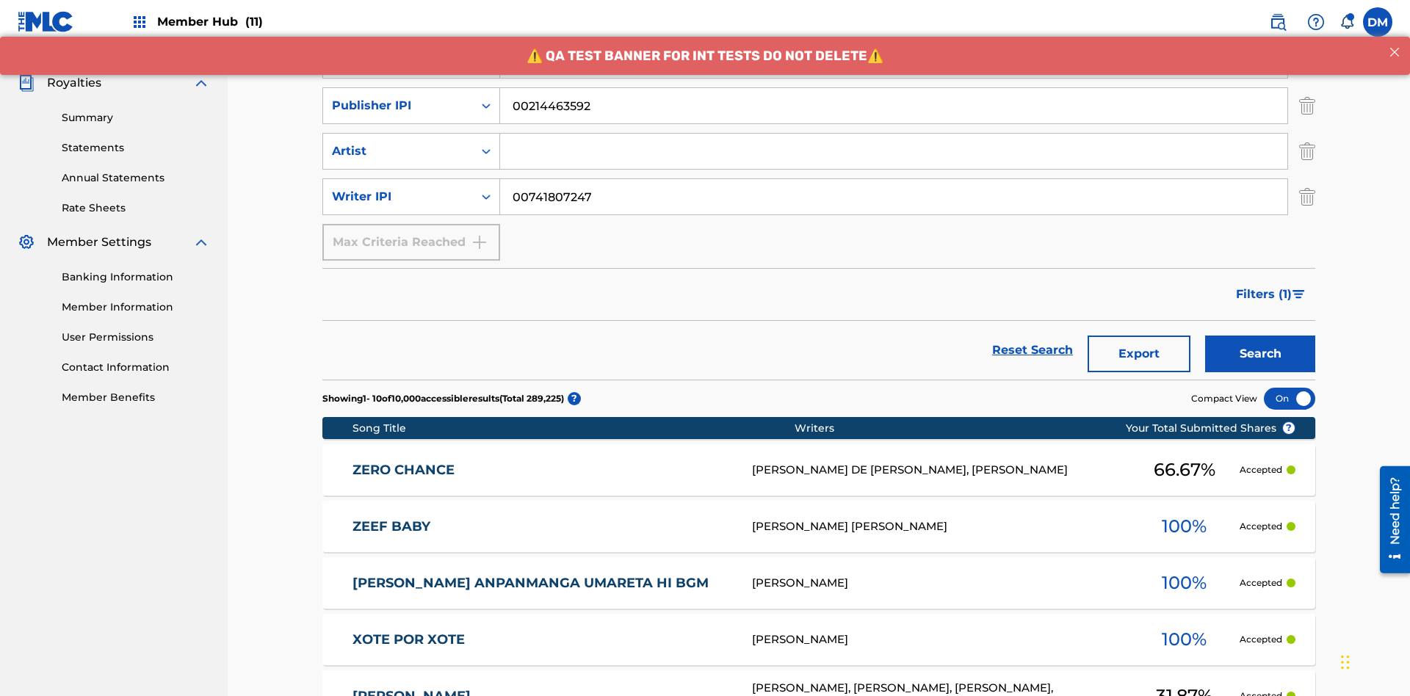
type input "00214463592"
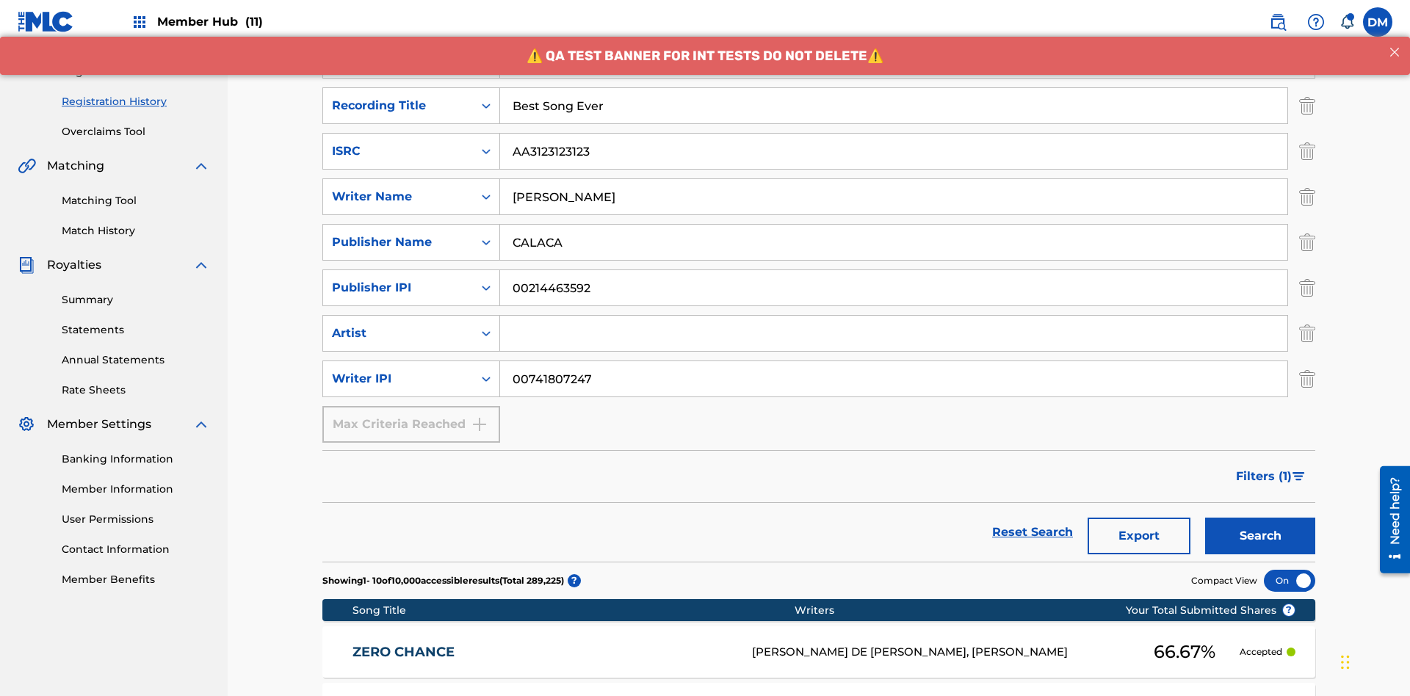
type input "Best Song Ever"
click at [894, 316] on input "Search Form" at bounding box center [893, 333] width 787 height 35
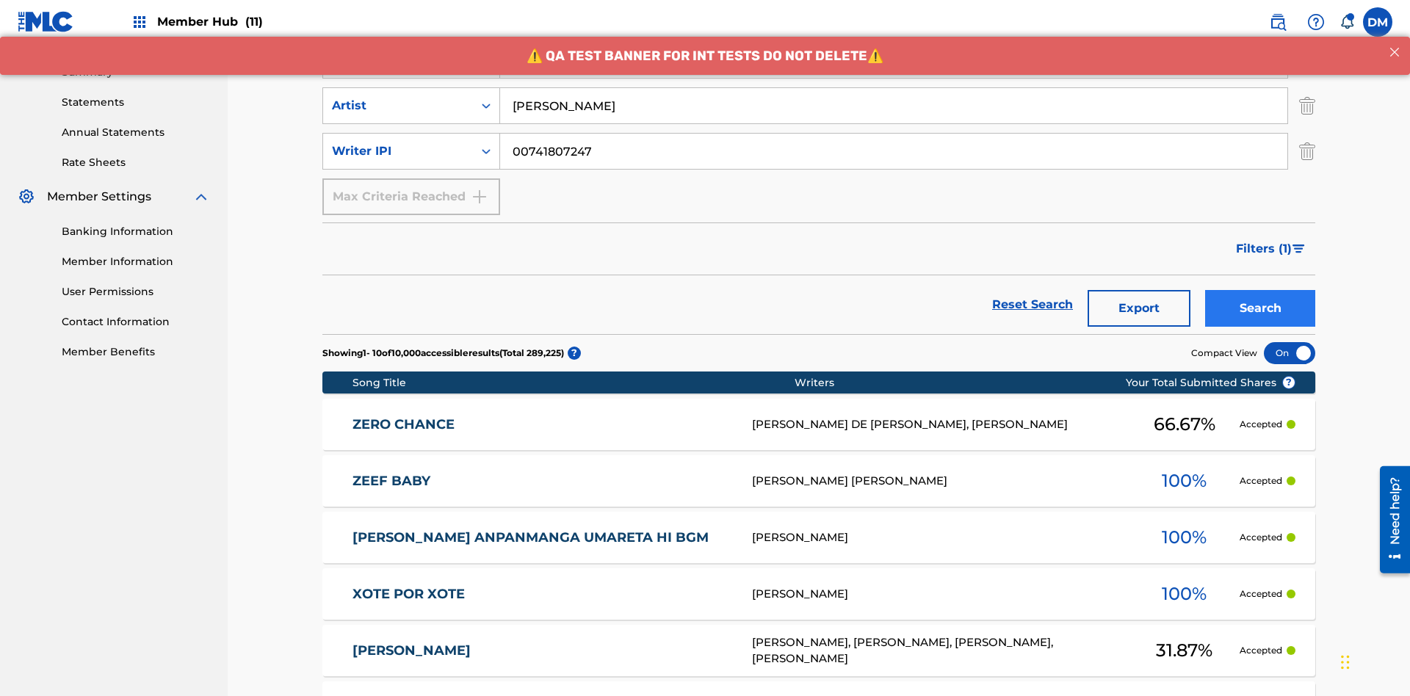
type input "Joe Lewis"
click at [1260, 290] on button "Search" at bounding box center [1260, 308] width 110 height 37
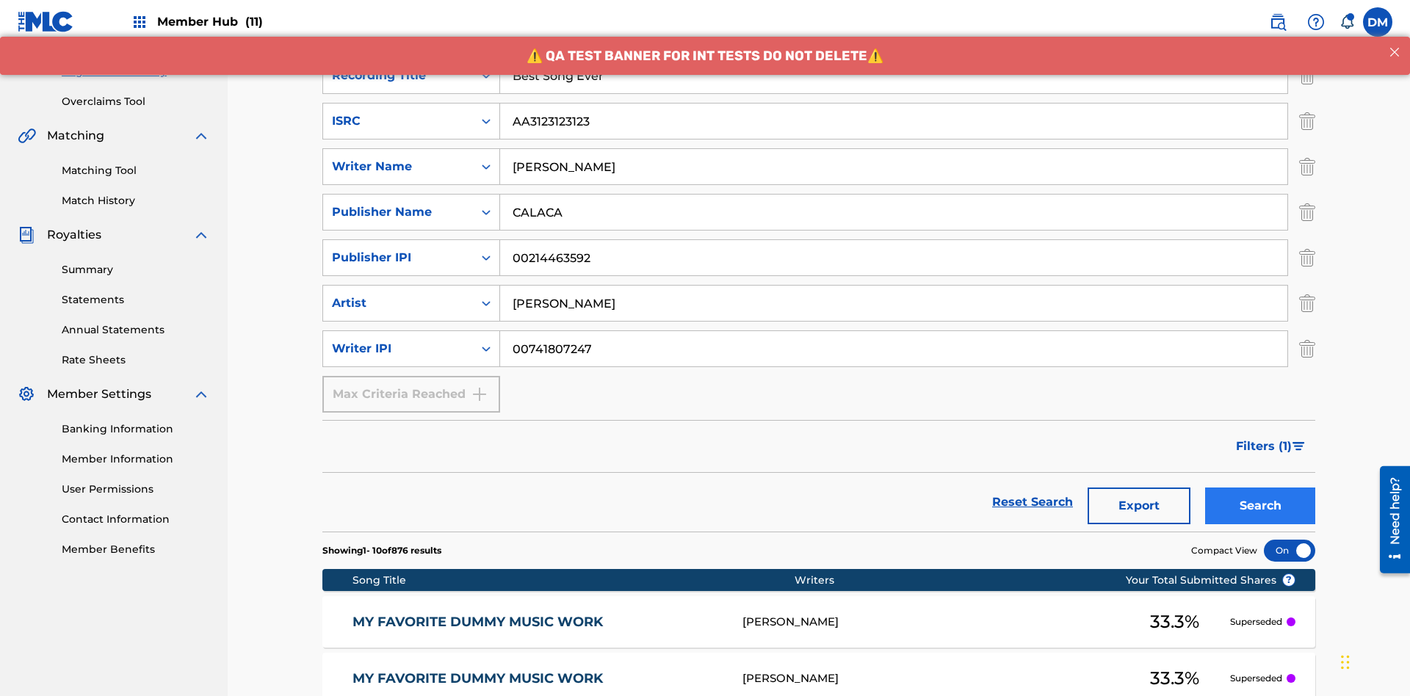
scroll to position [717, 0]
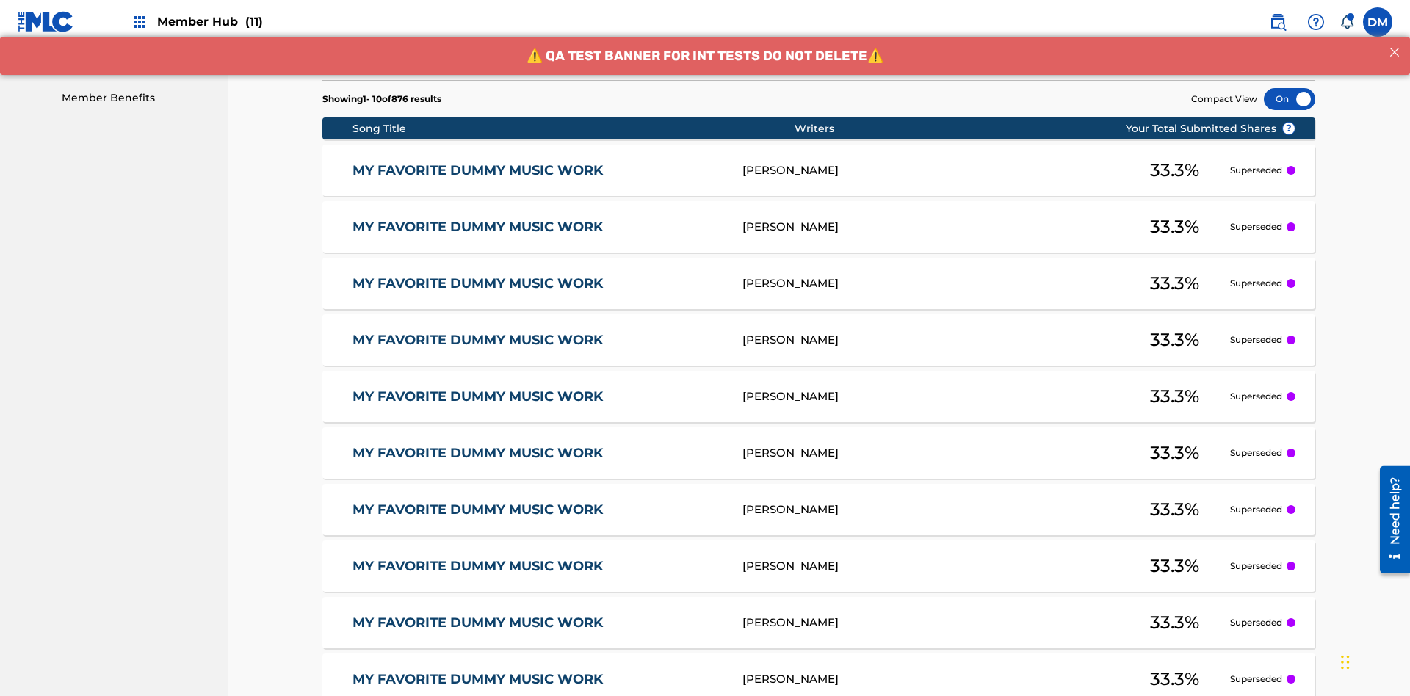
click at [1290, 99] on div at bounding box center [1289, 99] width 51 height 22
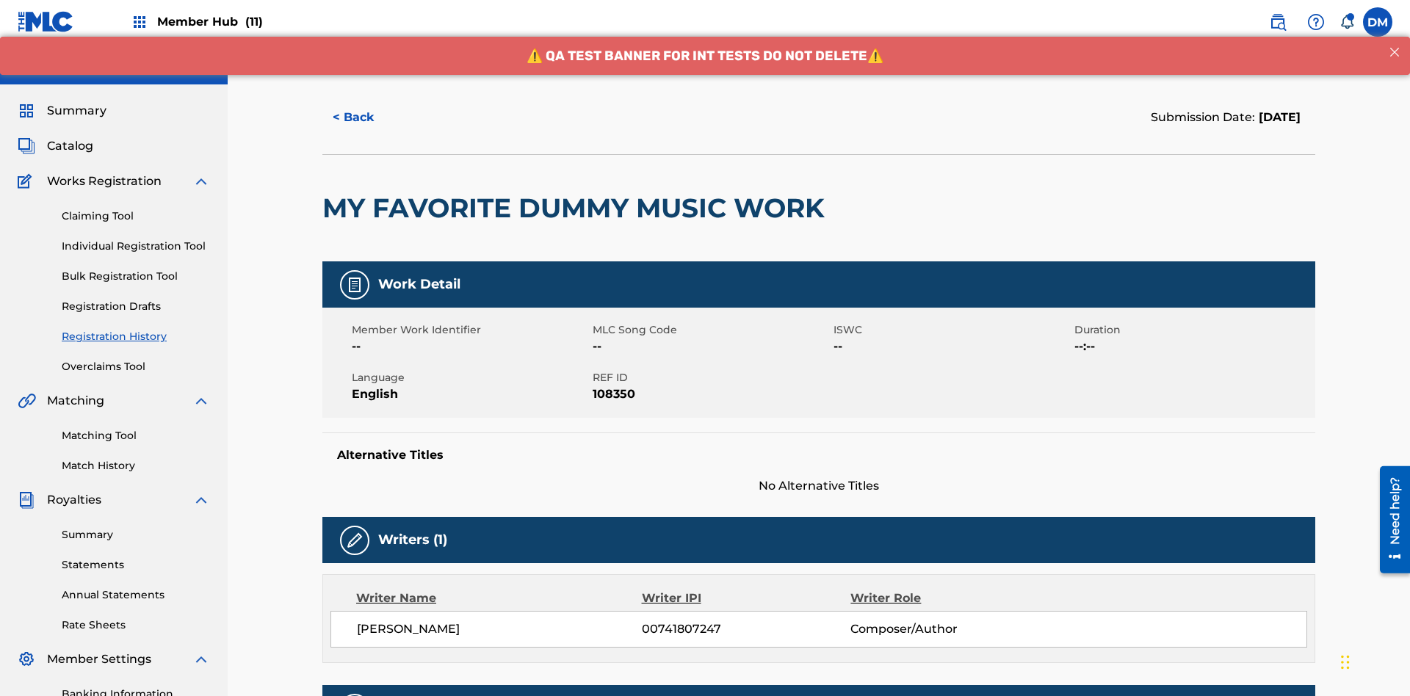
scroll to position [433, 0]
